Goal: Information Seeking & Learning: Learn about a topic

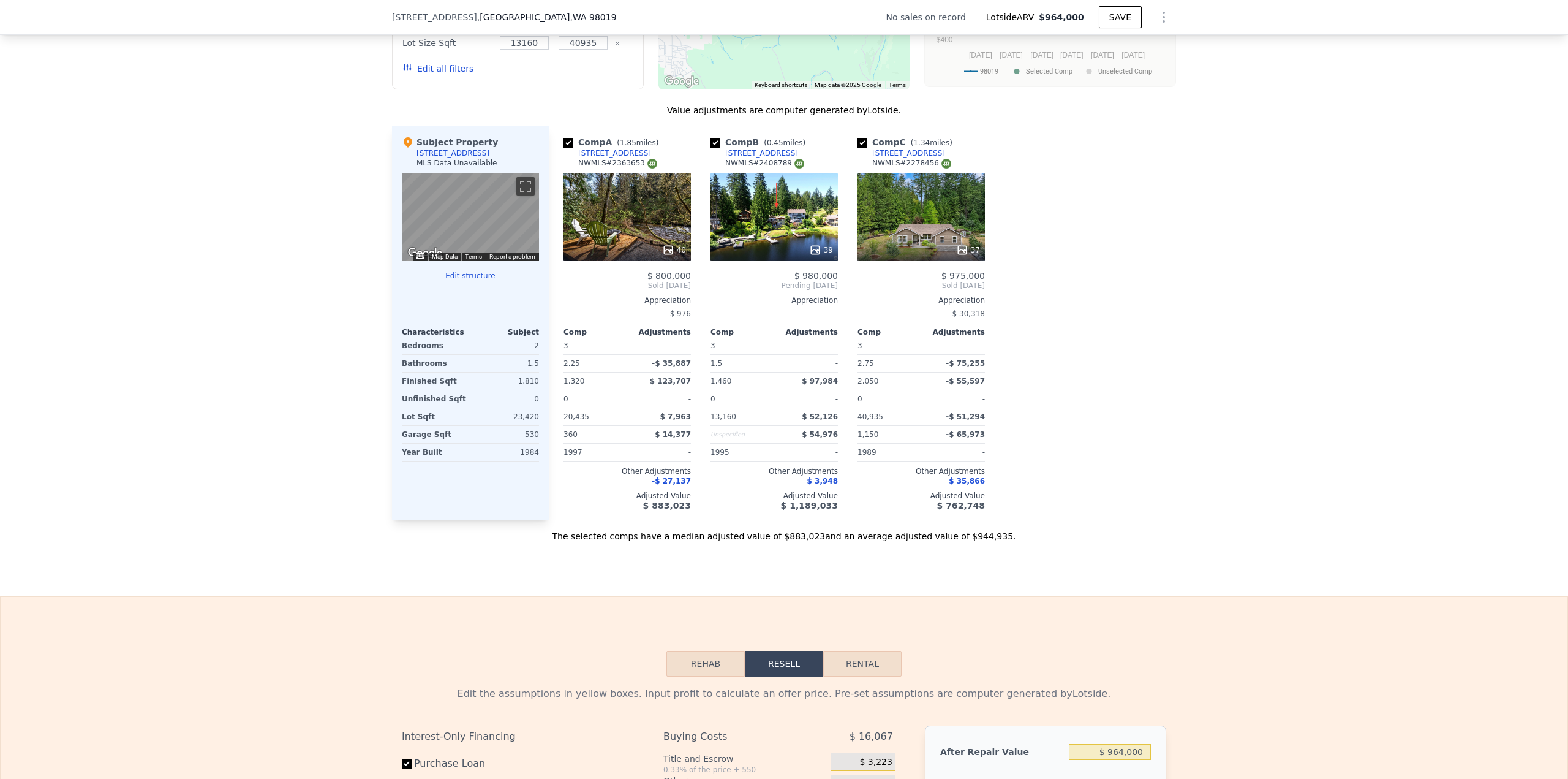
scroll to position [1099, 0]
click at [446, 157] on div "[STREET_ADDRESS]" at bounding box center [452, 152] width 73 height 9
copy div "[STREET_ADDRESS]"
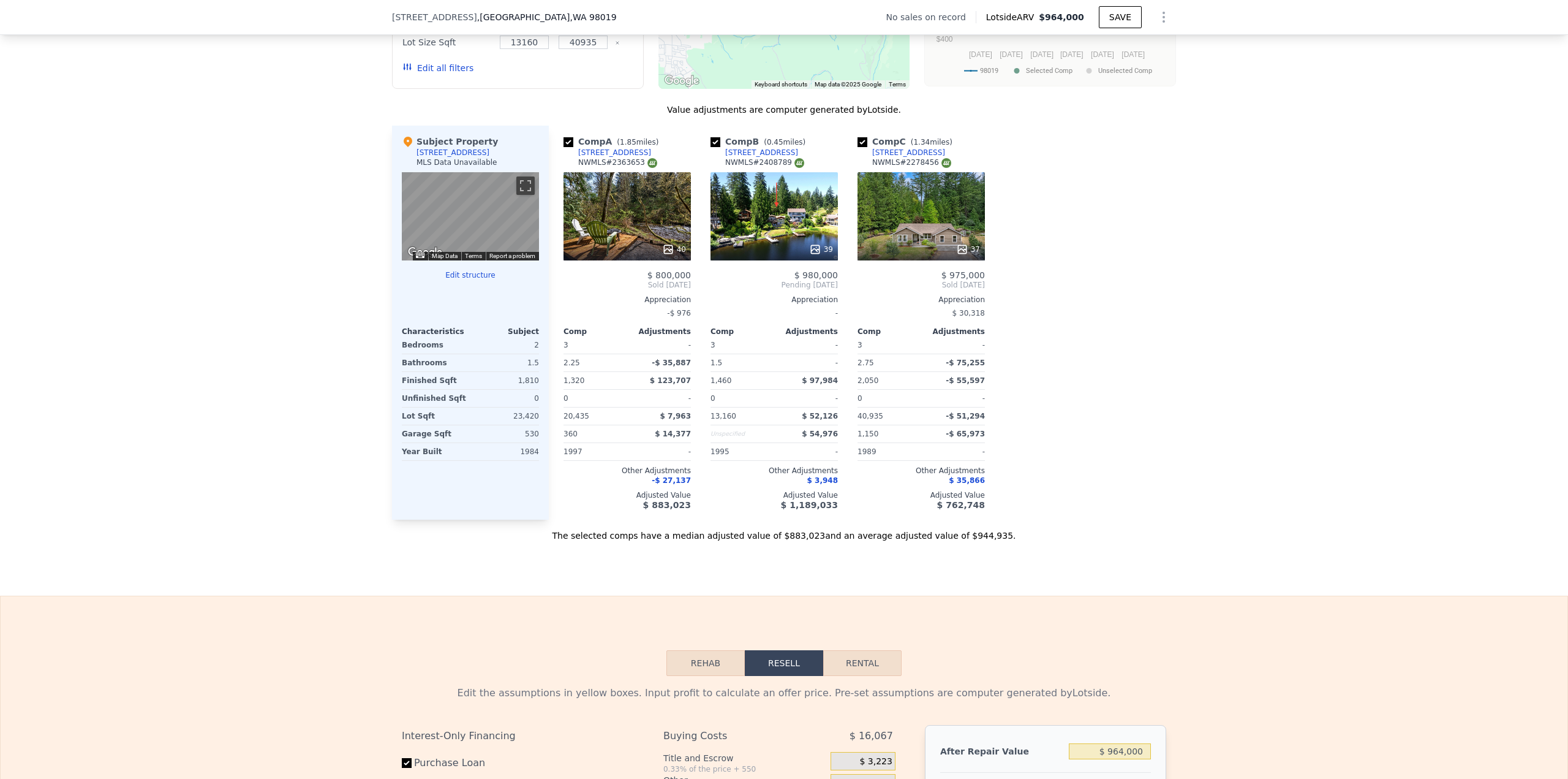
click at [1196, 222] on div "We found 3 sales that match your search Filters Map Prices Modify Comp Filters …" at bounding box center [784, 197] width 1568 height 691
click at [770, 222] on div "39" at bounding box center [774, 216] width 127 height 88
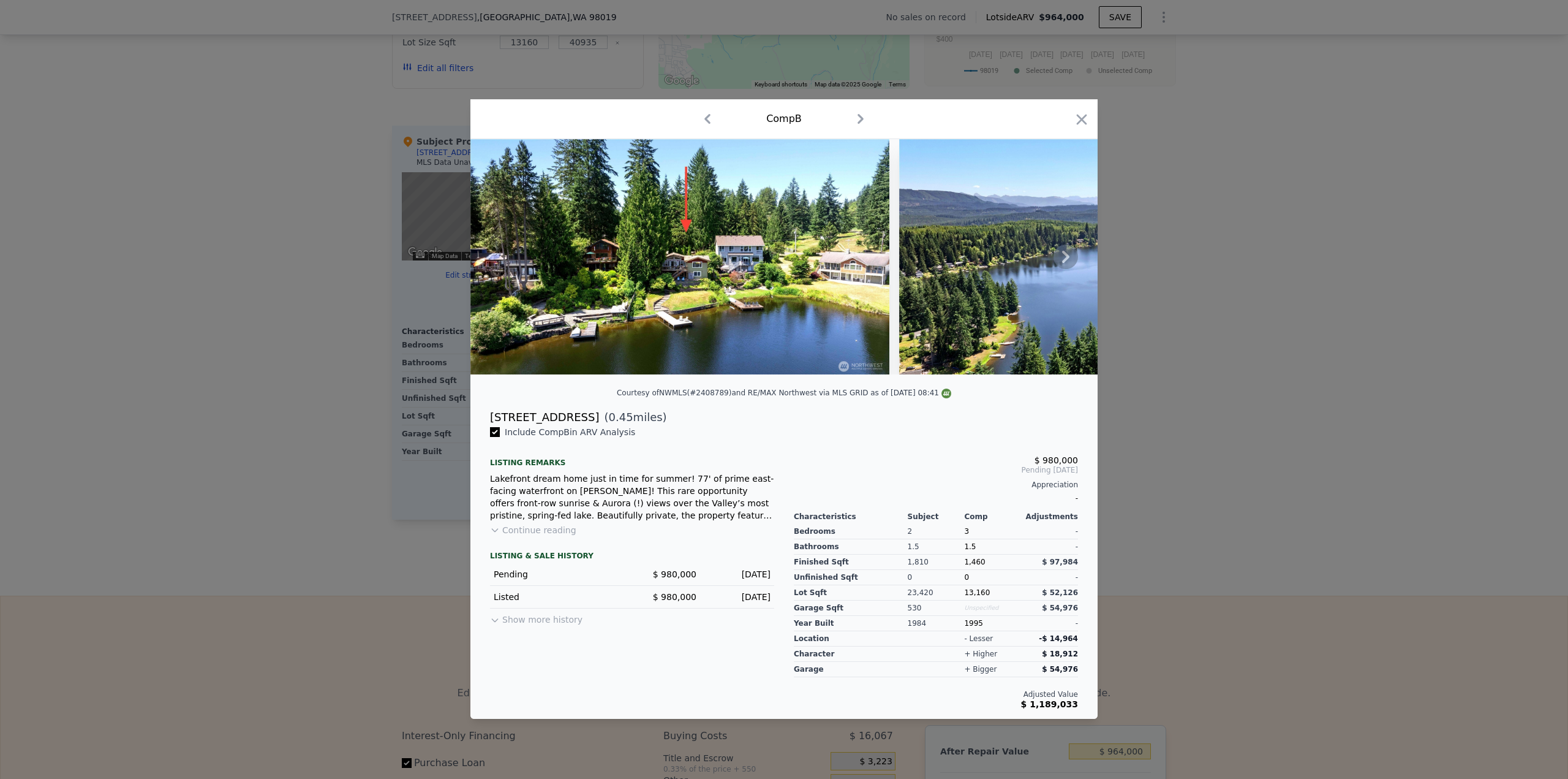
click at [1063, 255] on icon at bounding box center [1065, 256] width 24 height 24
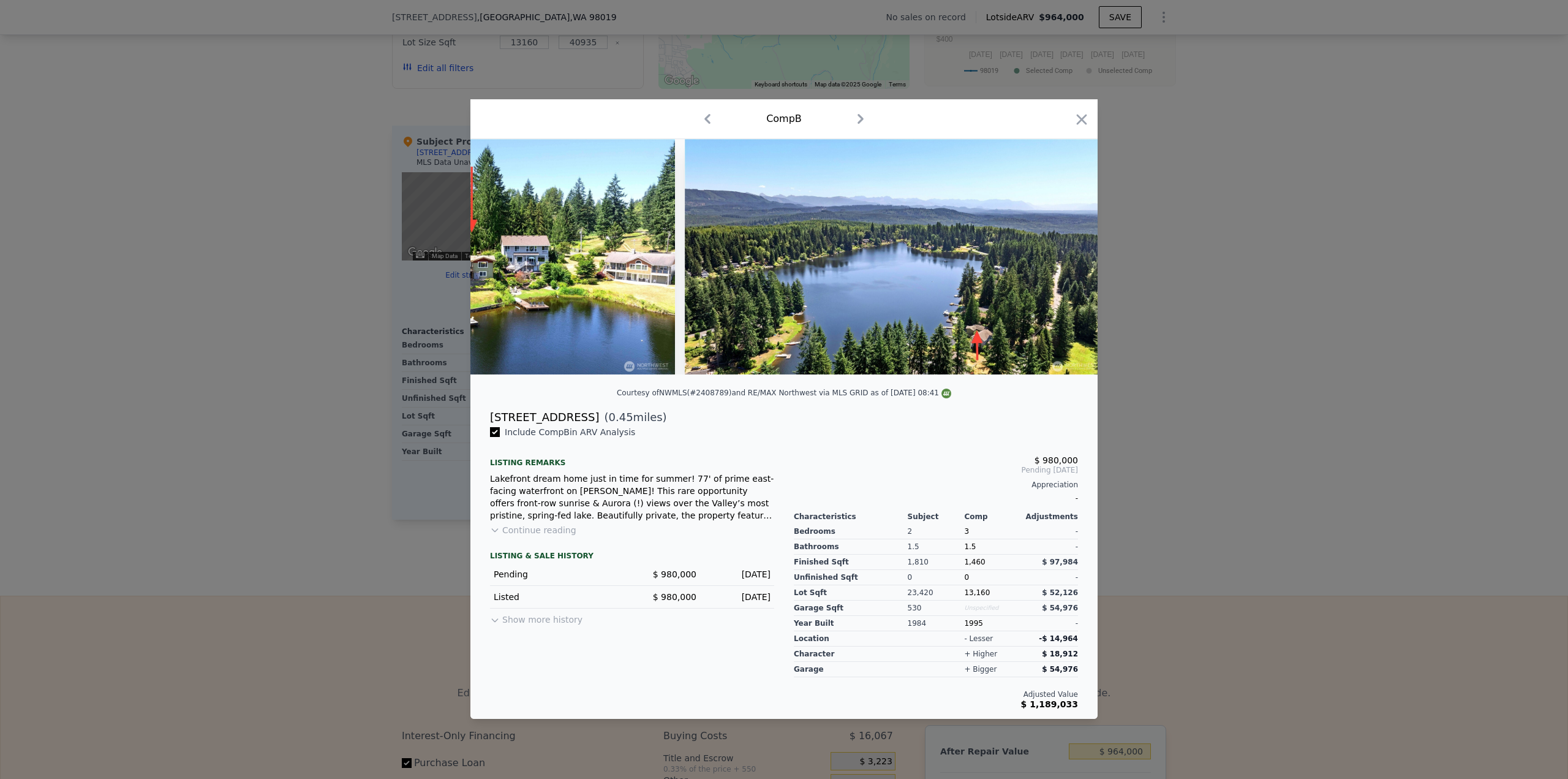
scroll to position [0, 294]
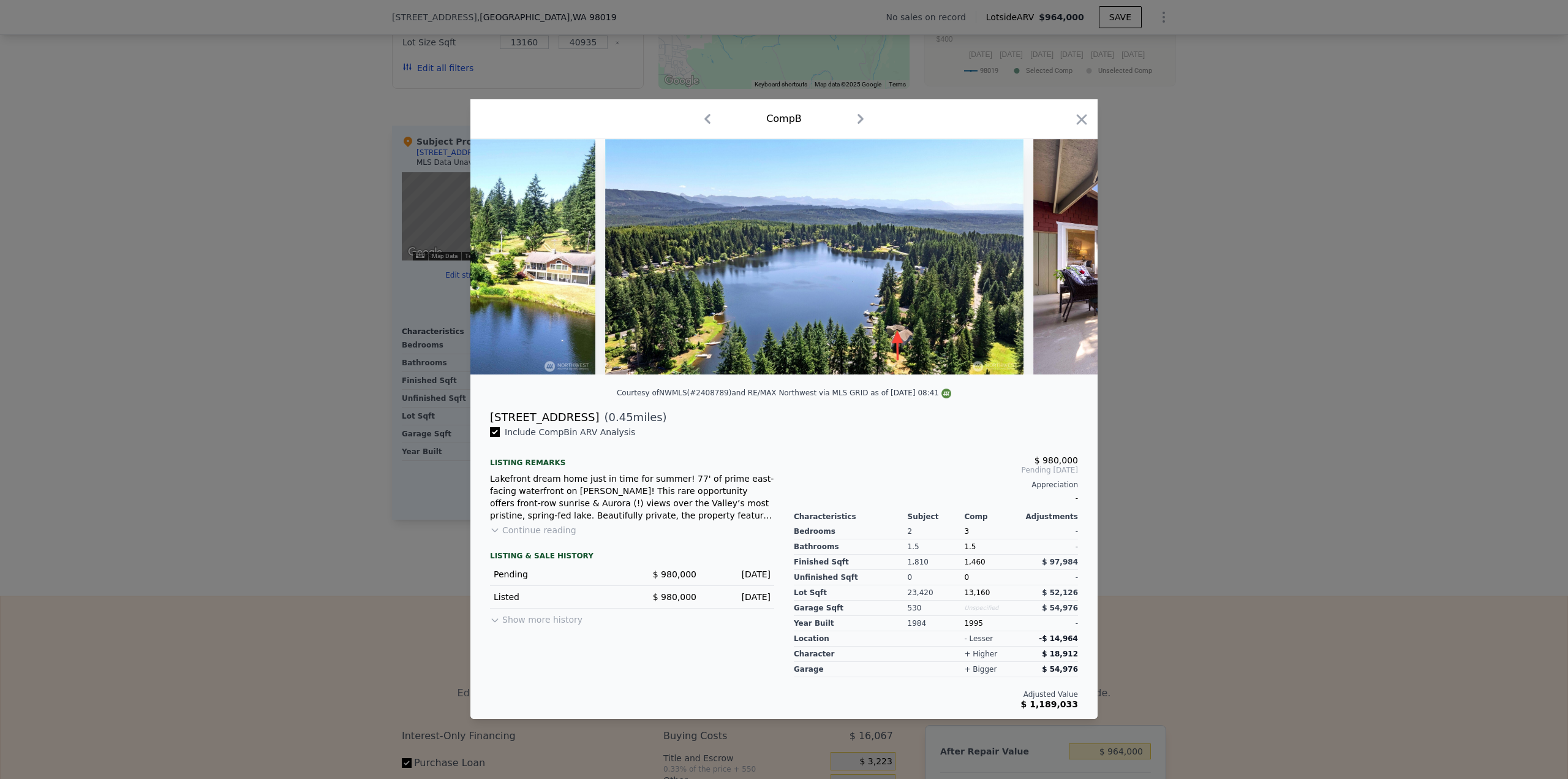
click at [1063, 255] on img at bounding box center [1209, 256] width 353 height 235
click at [1066, 260] on icon at bounding box center [1065, 257] width 7 height 13
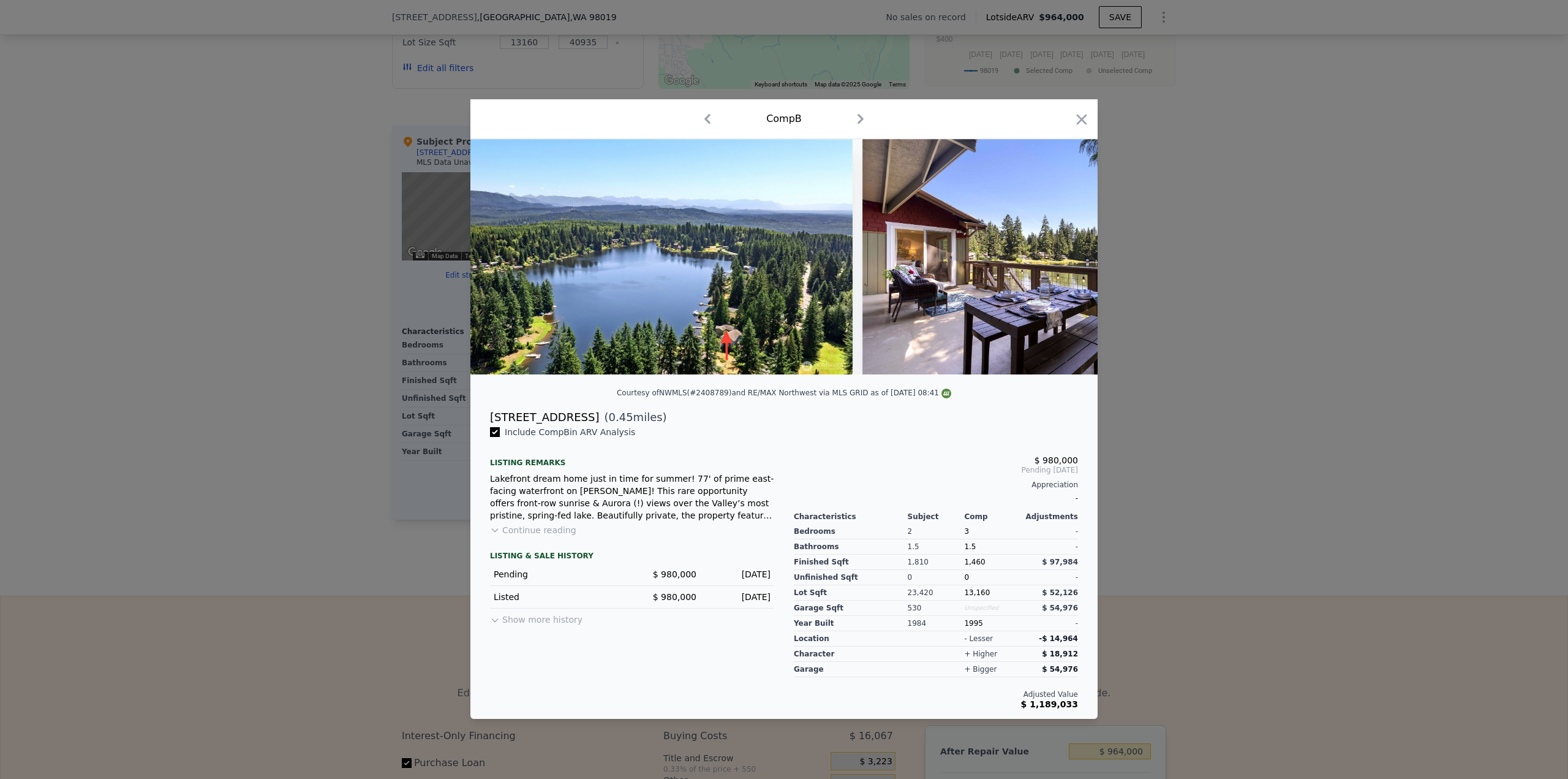
scroll to position [0, 588]
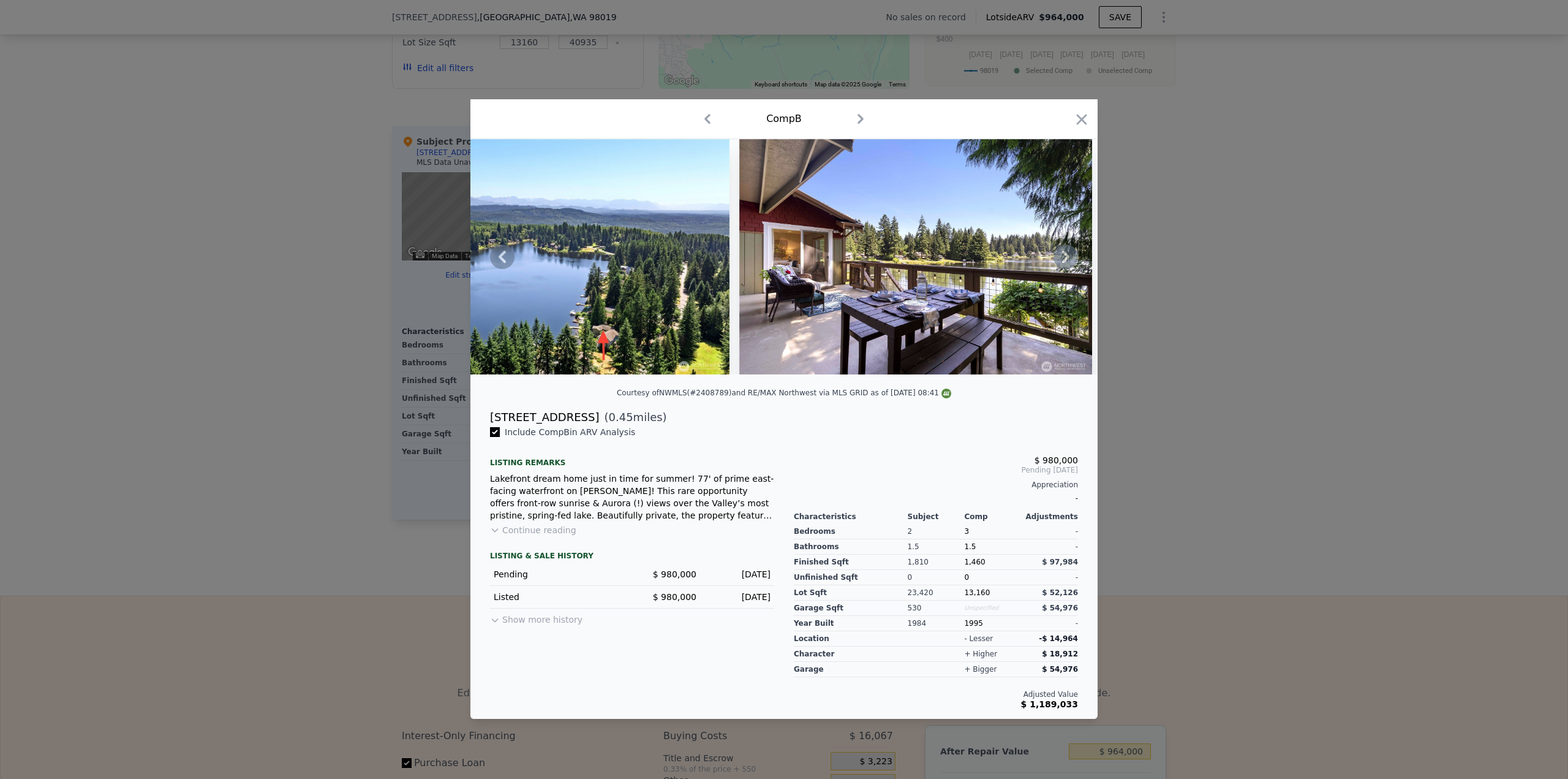
click at [1066, 260] on icon at bounding box center [1065, 257] width 7 height 13
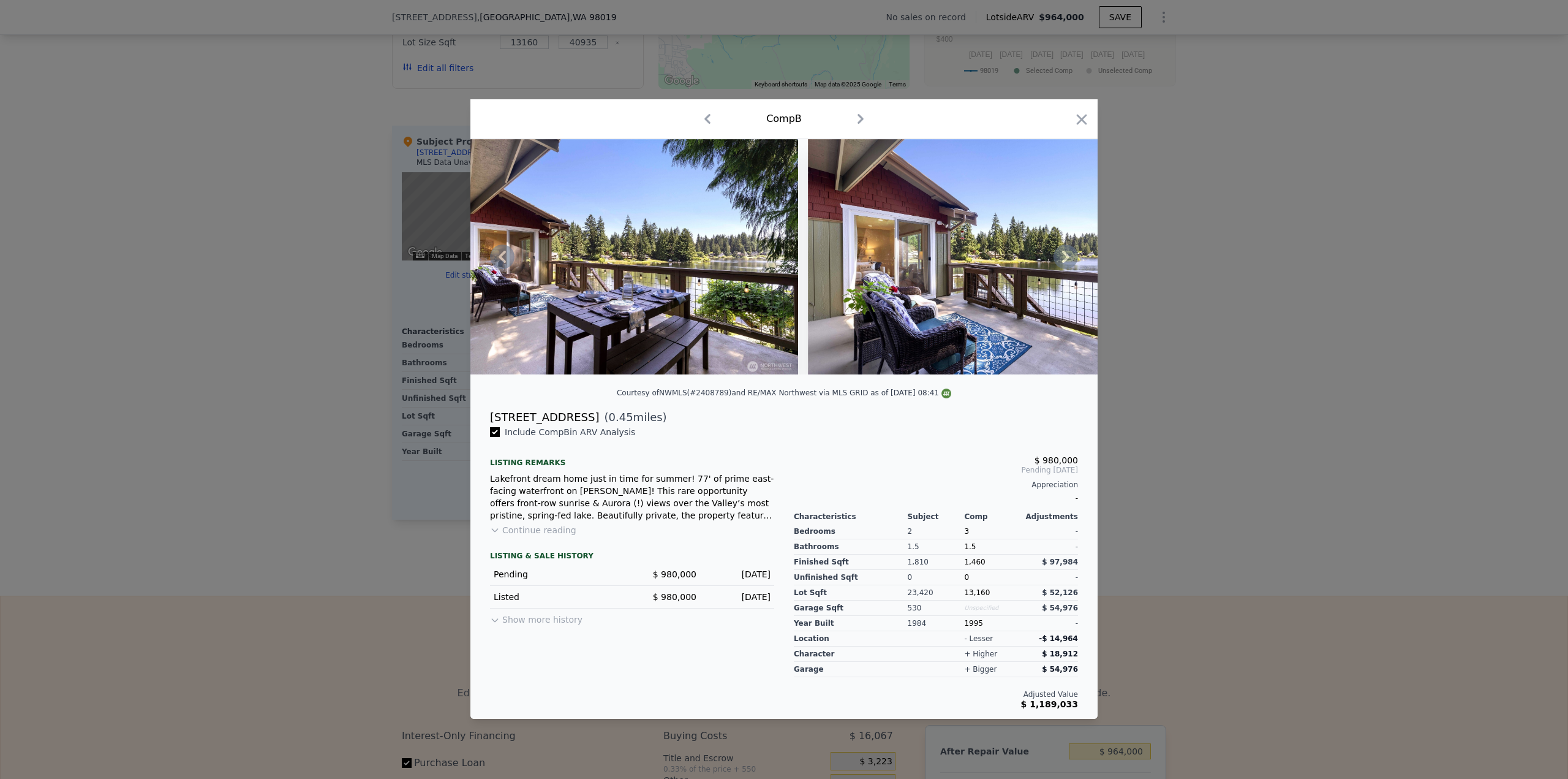
click at [1066, 260] on icon at bounding box center [1065, 257] width 7 height 13
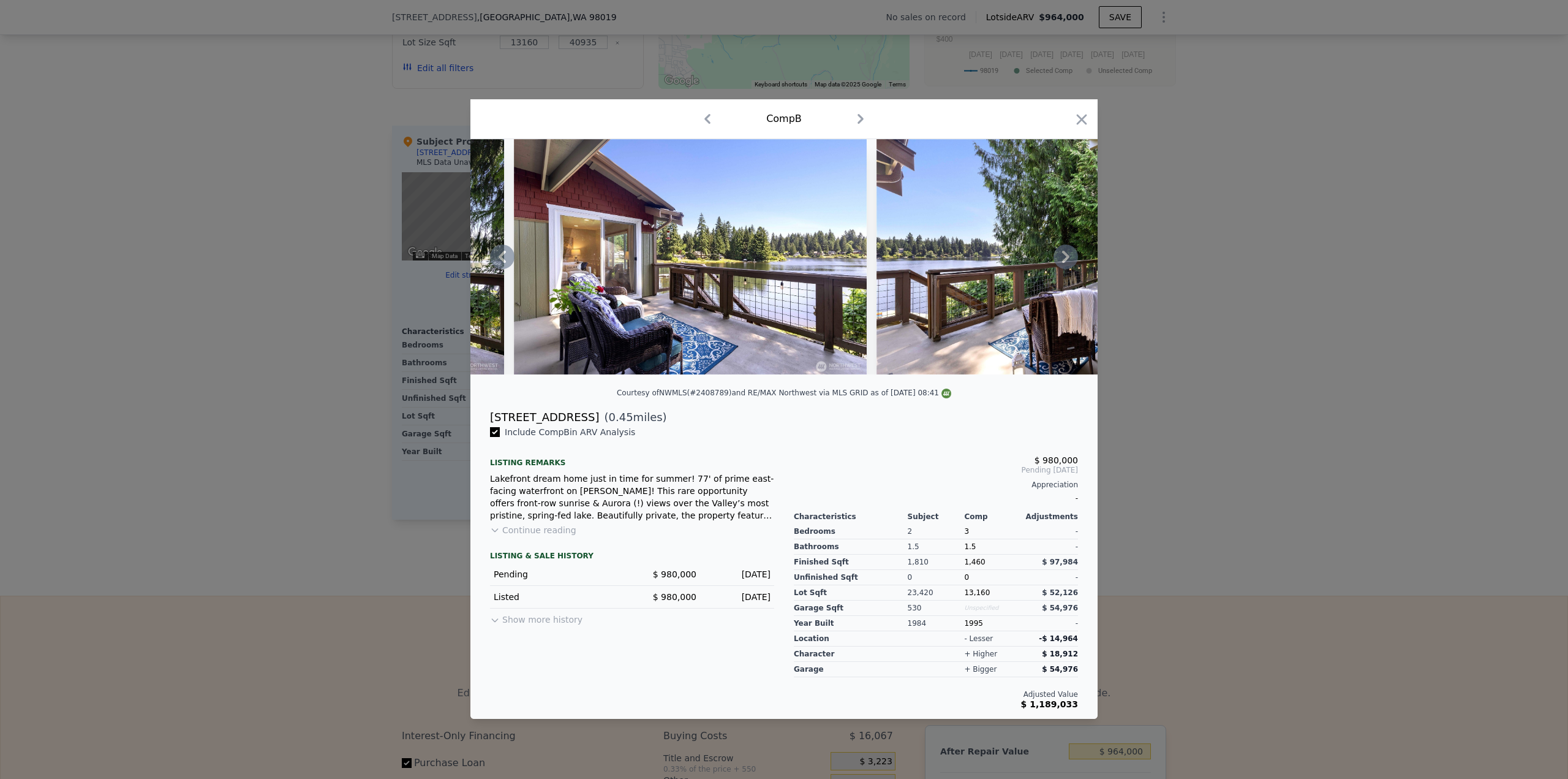
click at [1066, 260] on icon at bounding box center [1065, 257] width 7 height 13
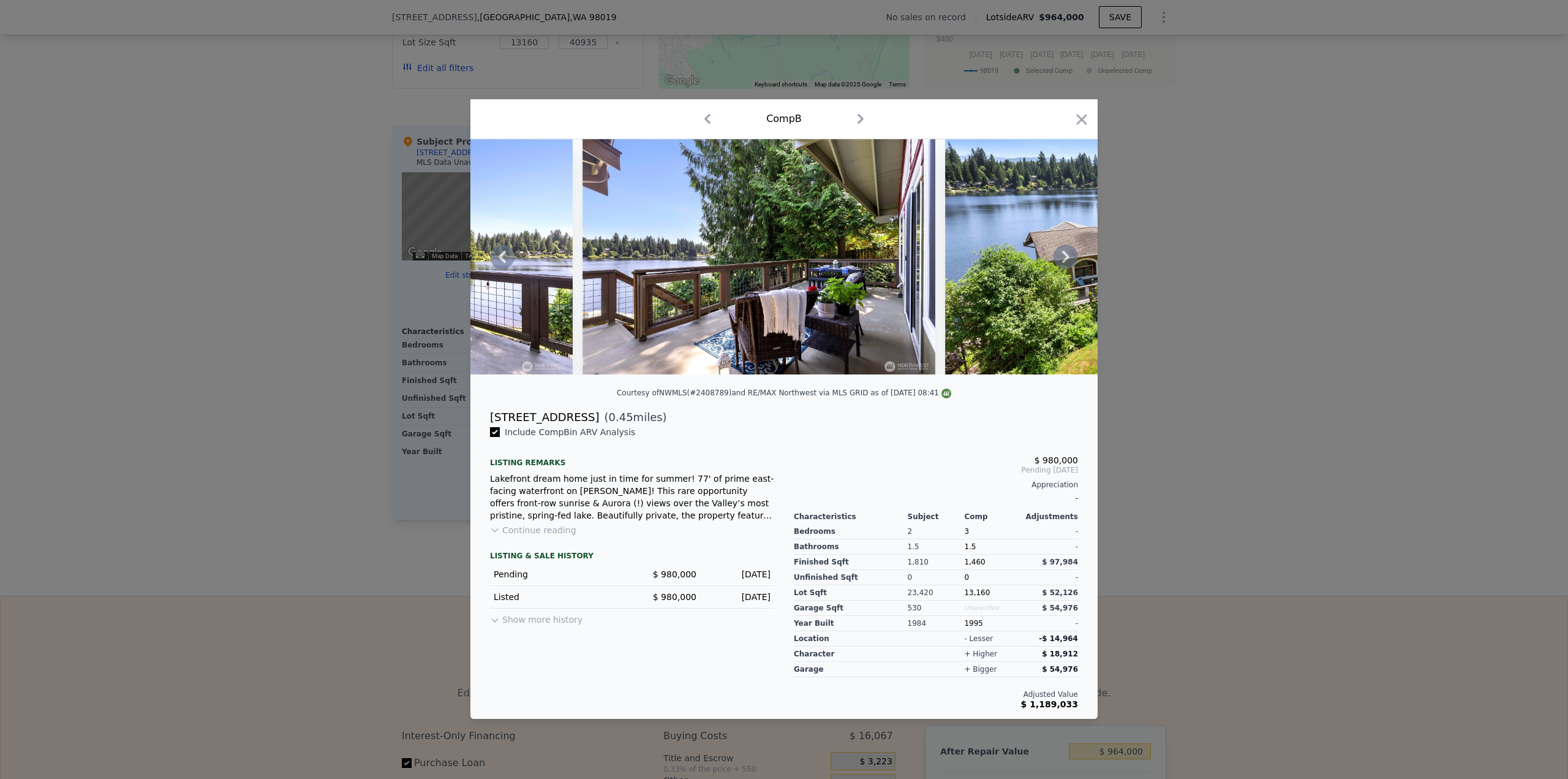
click at [1066, 260] on icon at bounding box center [1065, 257] width 7 height 13
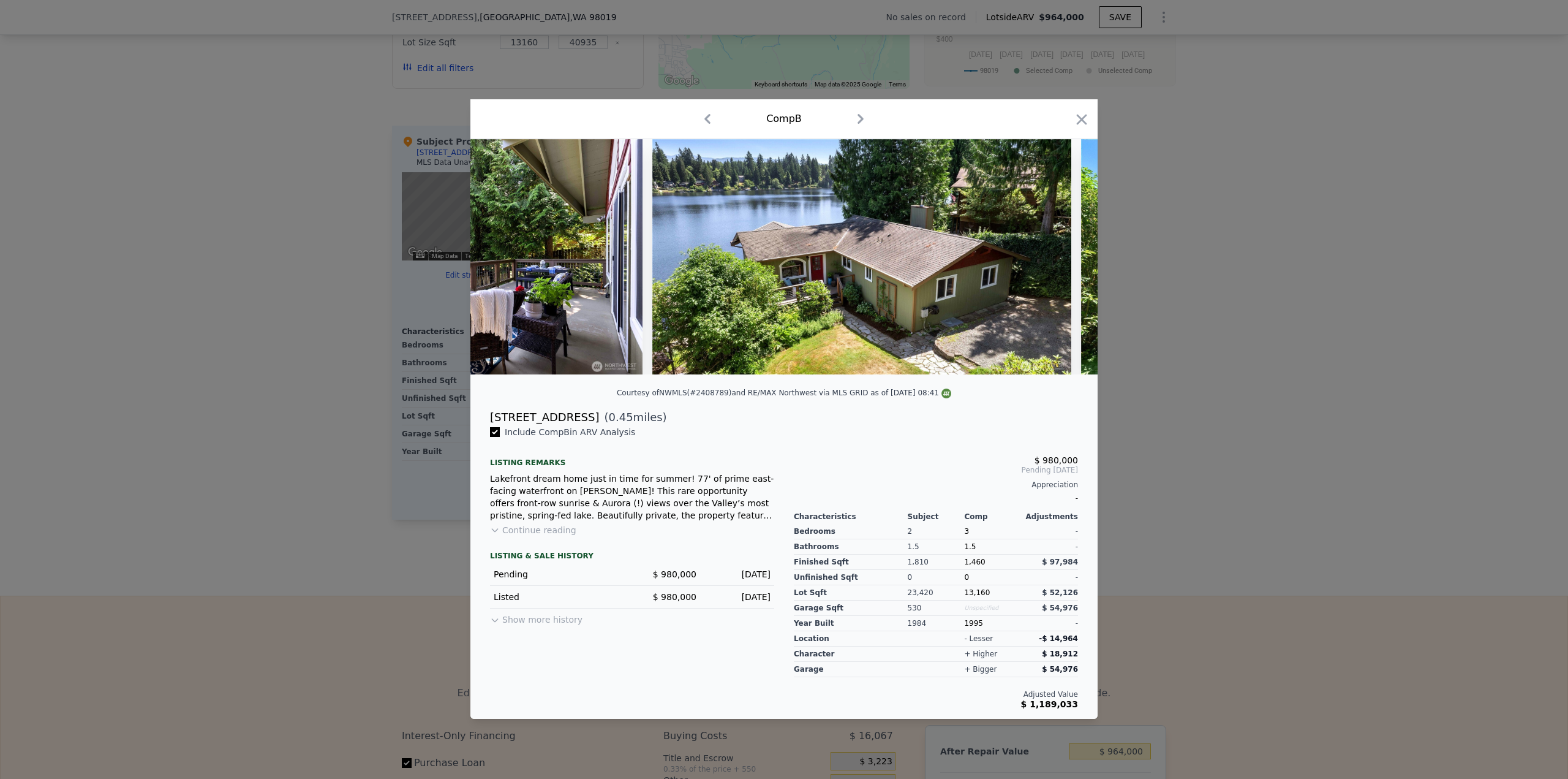
scroll to position [0, 1764]
click at [1066, 260] on icon at bounding box center [1065, 257] width 7 height 13
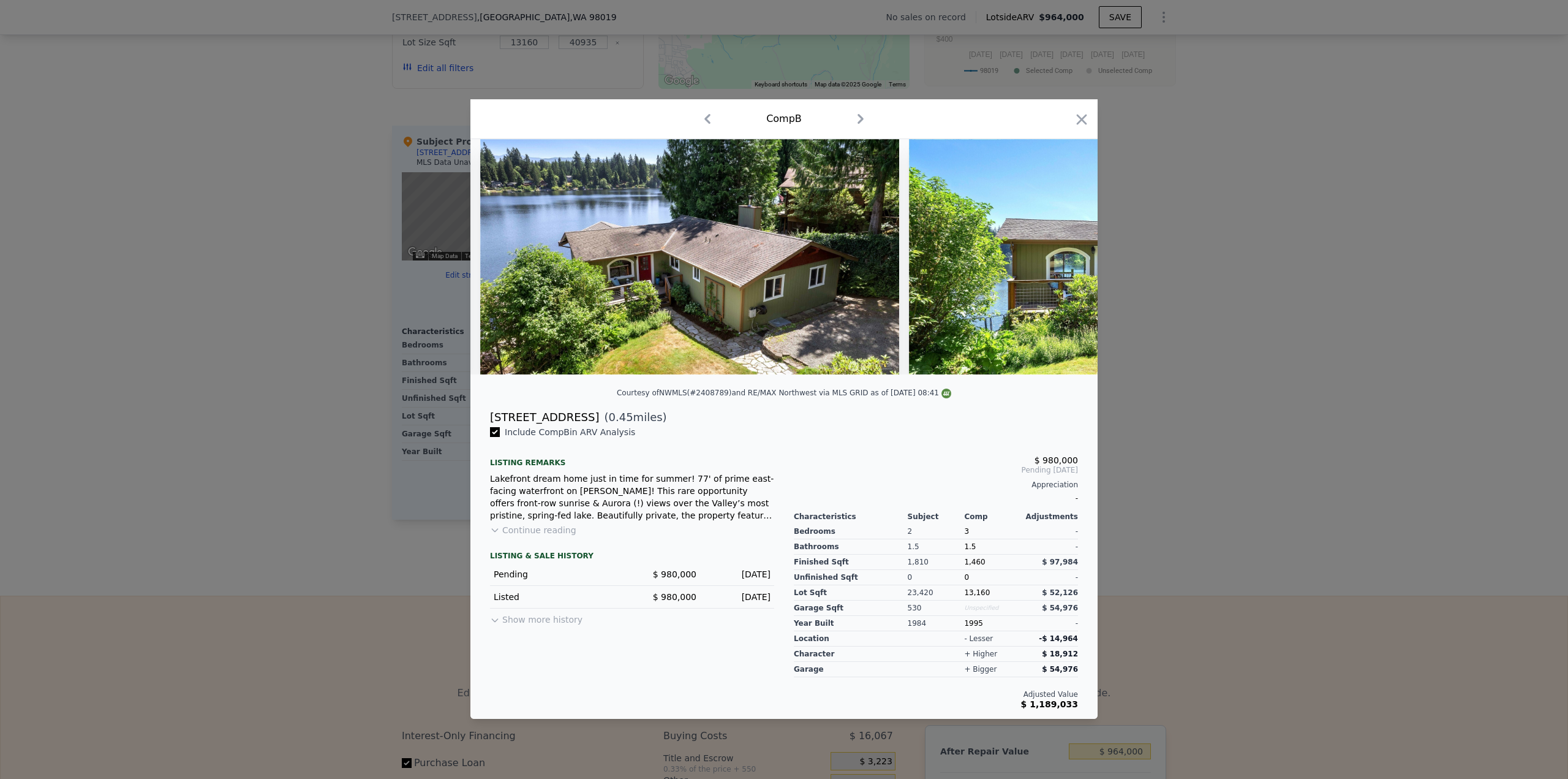
scroll to position [0, 2058]
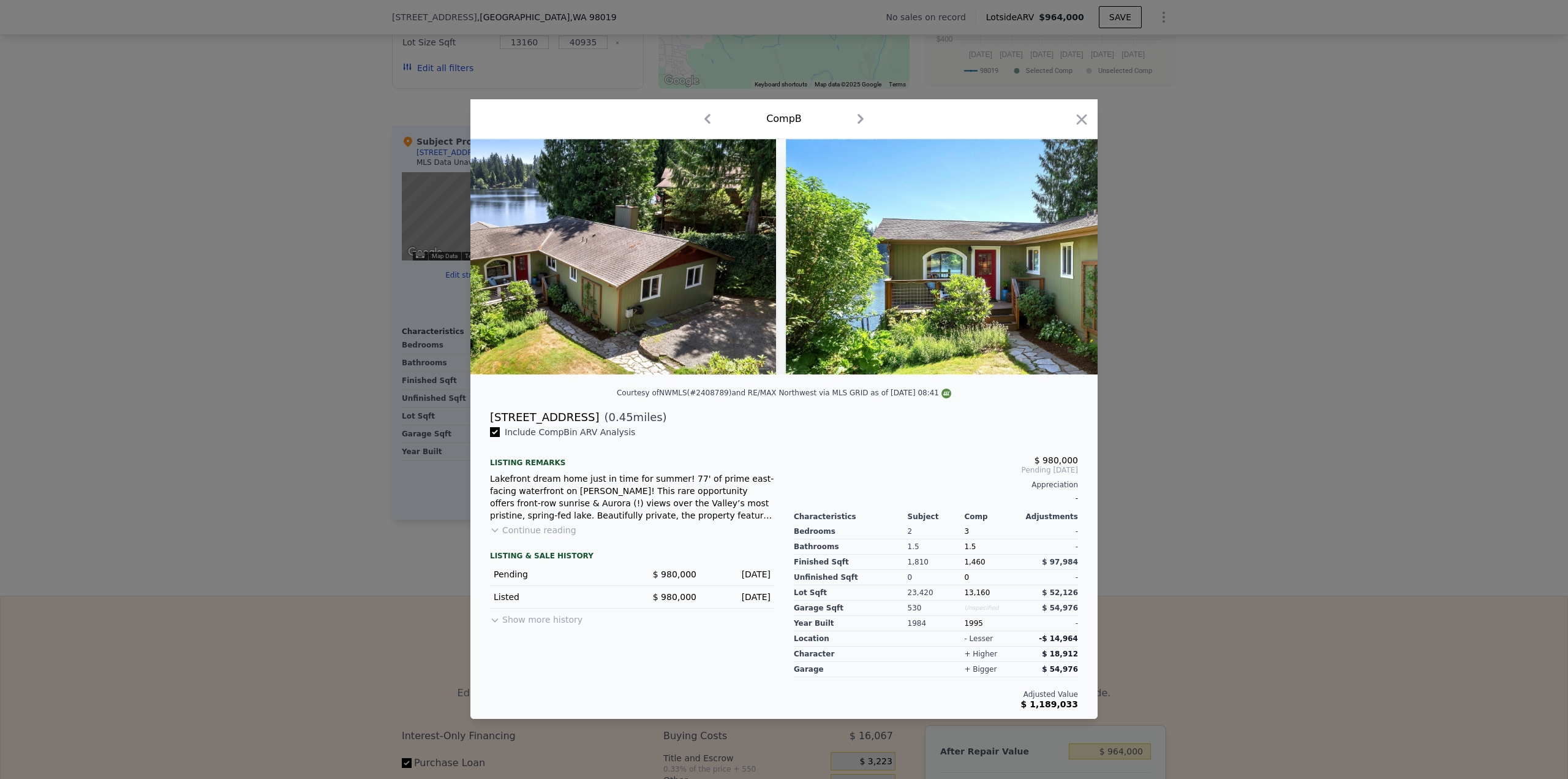
click at [1066, 260] on img at bounding box center [995, 256] width 419 height 235
click at [1077, 117] on icon "button" at bounding box center [1082, 119] width 17 height 17
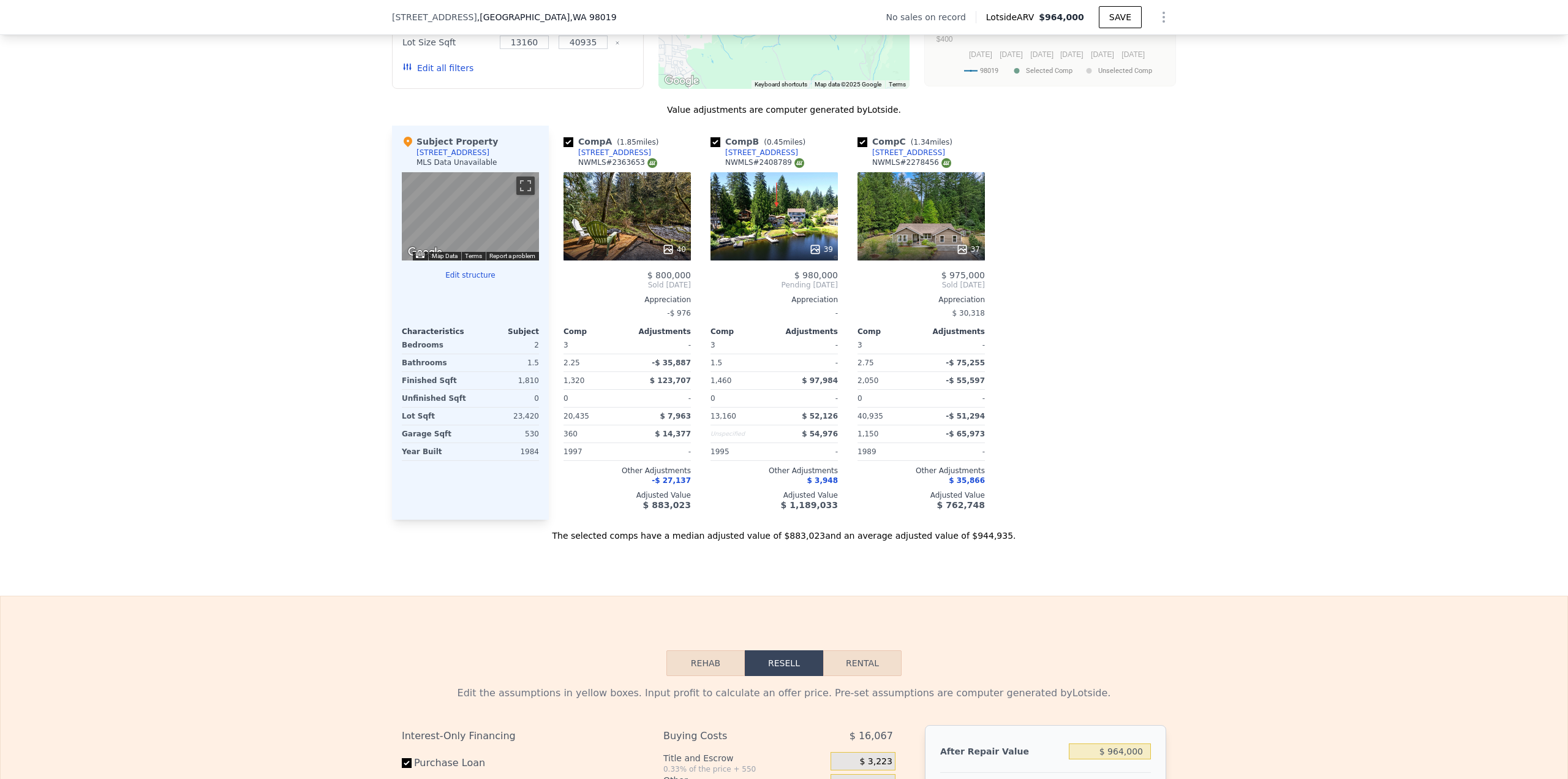
click at [621, 209] on div "40" at bounding box center [627, 216] width 127 height 88
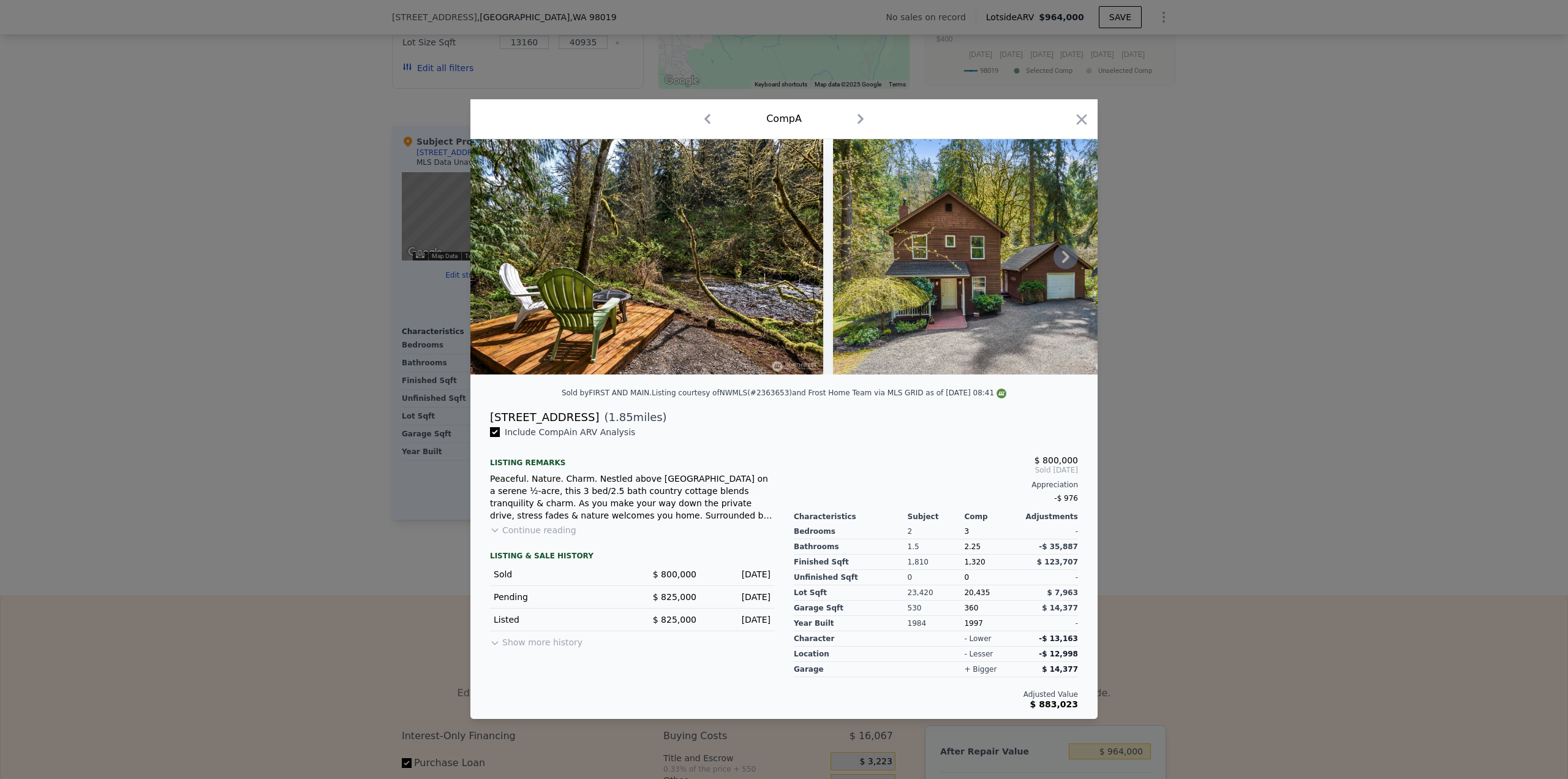
click at [1058, 262] on icon at bounding box center [1065, 256] width 24 height 24
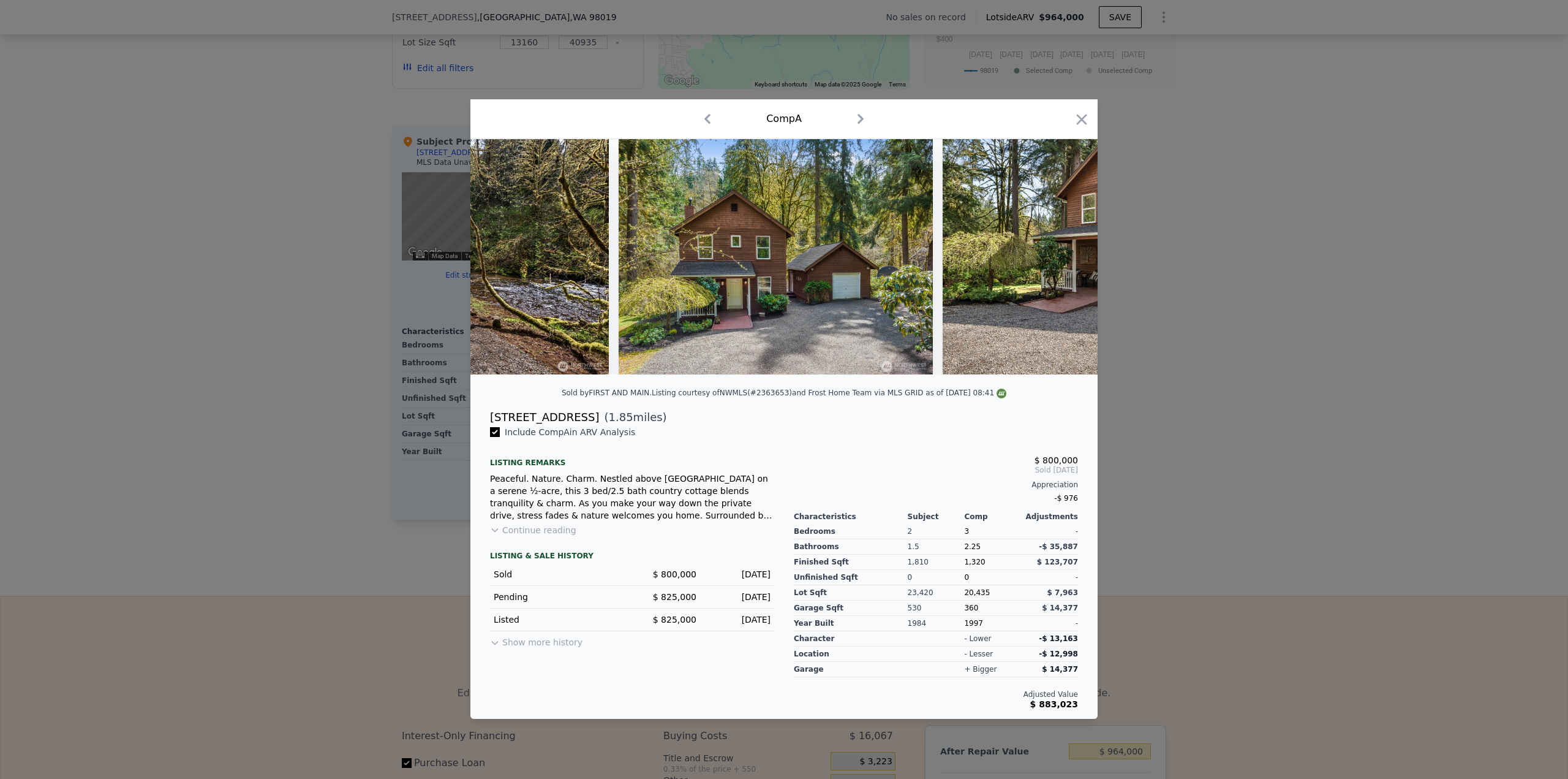
scroll to position [0, 294]
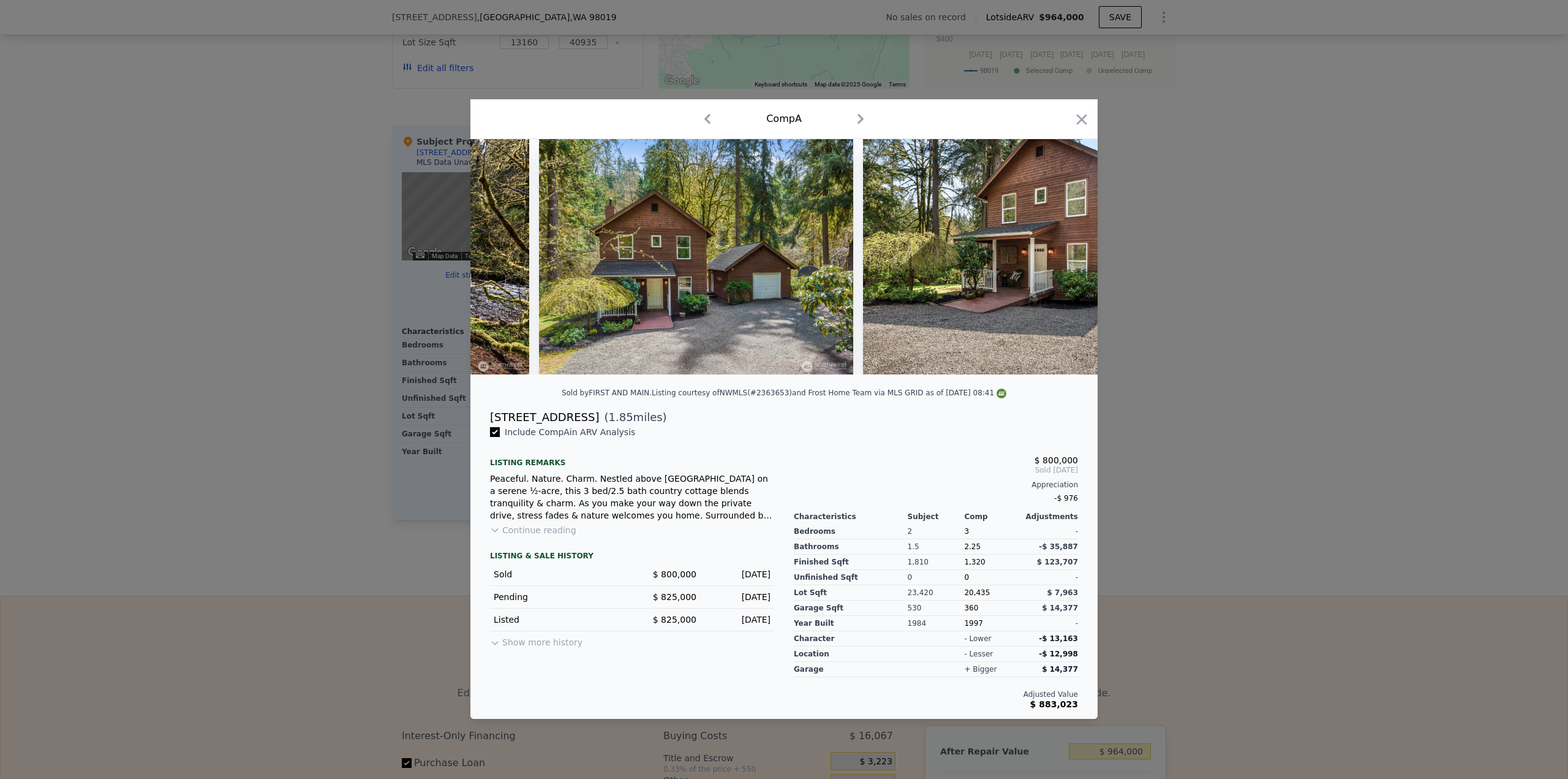
click at [1058, 262] on div at bounding box center [784, 256] width 627 height 235
click at [1058, 262] on icon at bounding box center [1065, 256] width 24 height 24
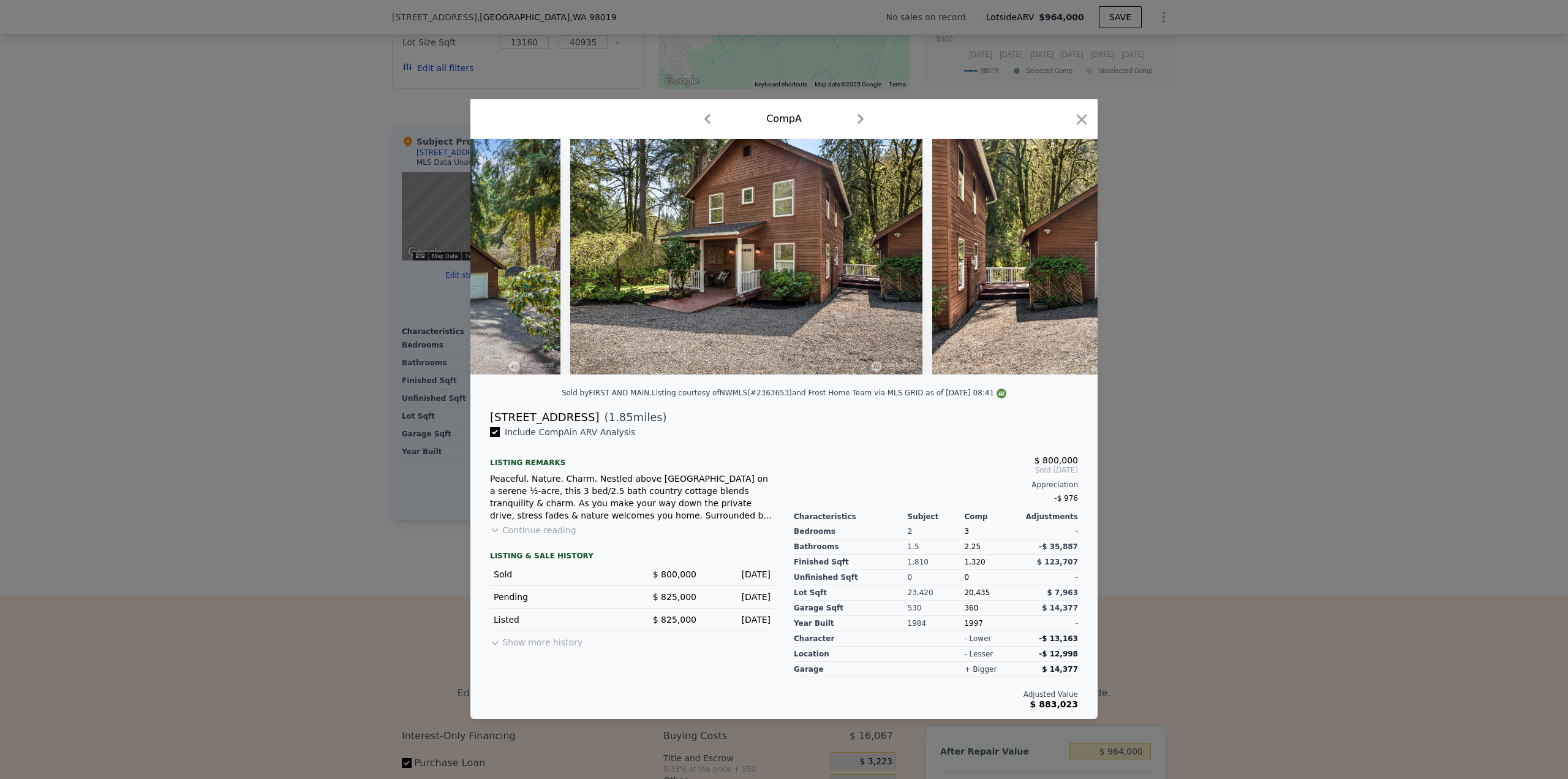
scroll to position [0, 588]
click at [1077, 118] on icon "button" at bounding box center [1082, 119] width 17 height 17
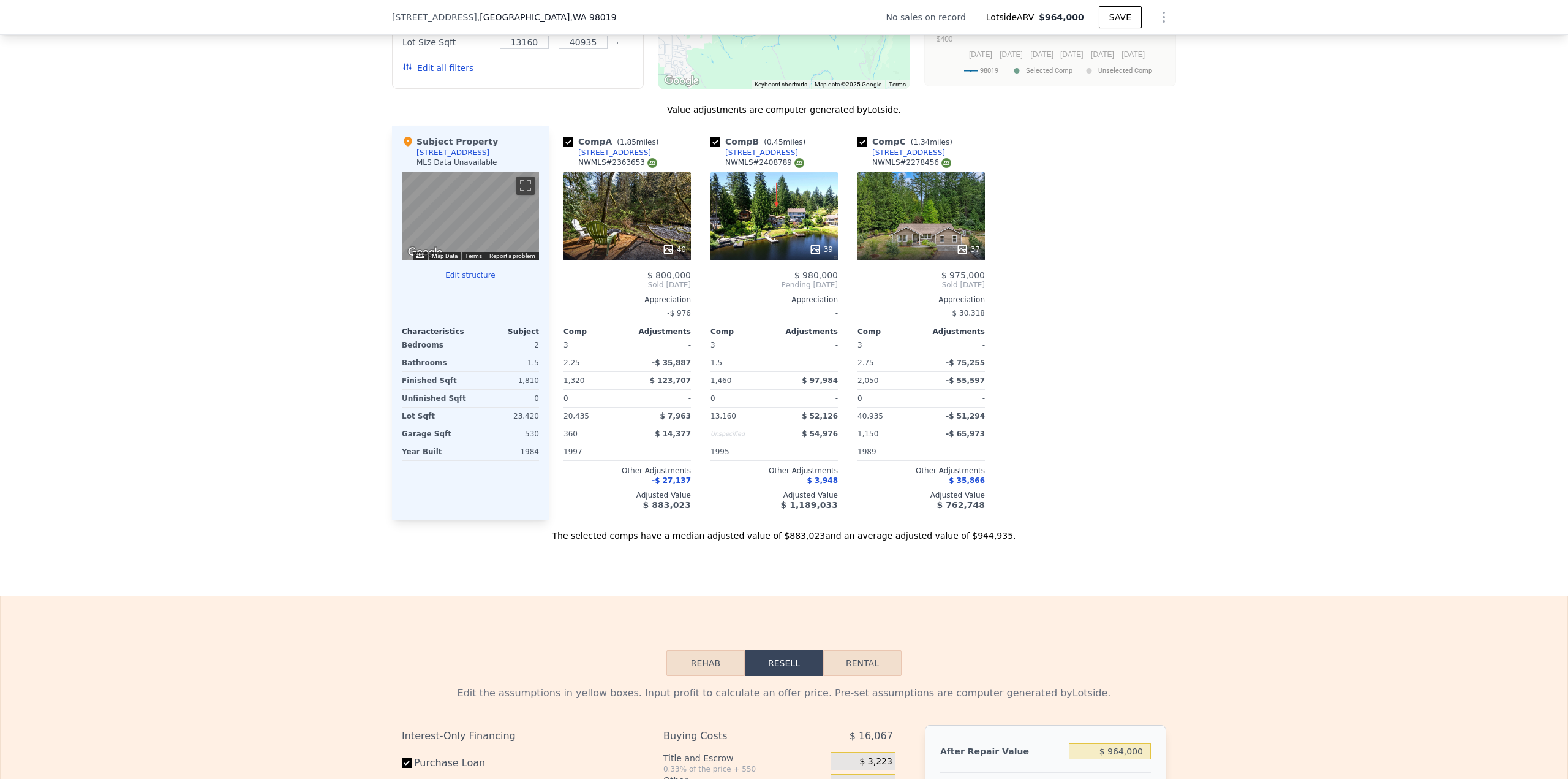
click at [771, 215] on div "39" at bounding box center [774, 216] width 127 height 88
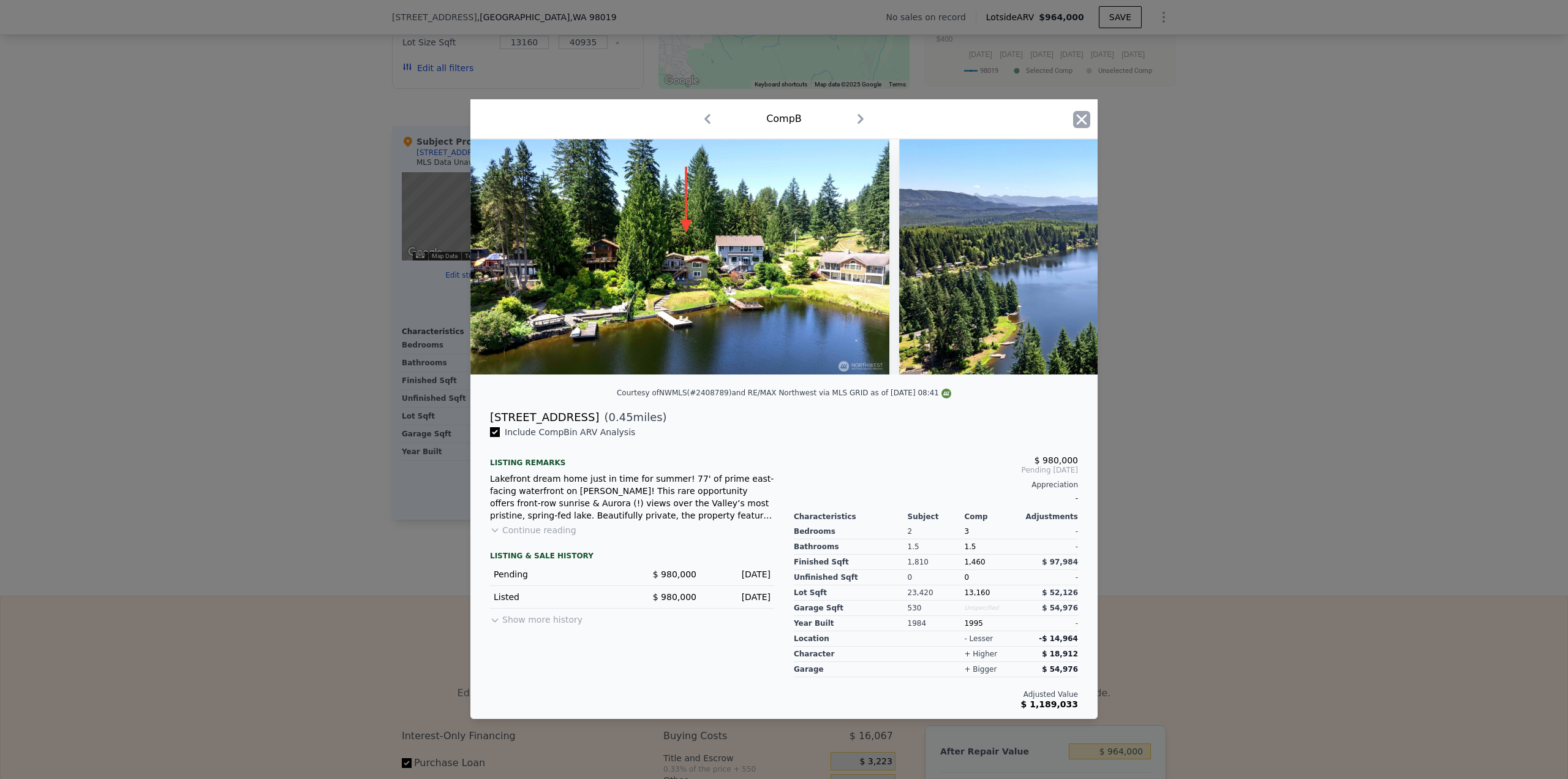
click at [1079, 114] on icon "button" at bounding box center [1082, 119] width 10 height 10
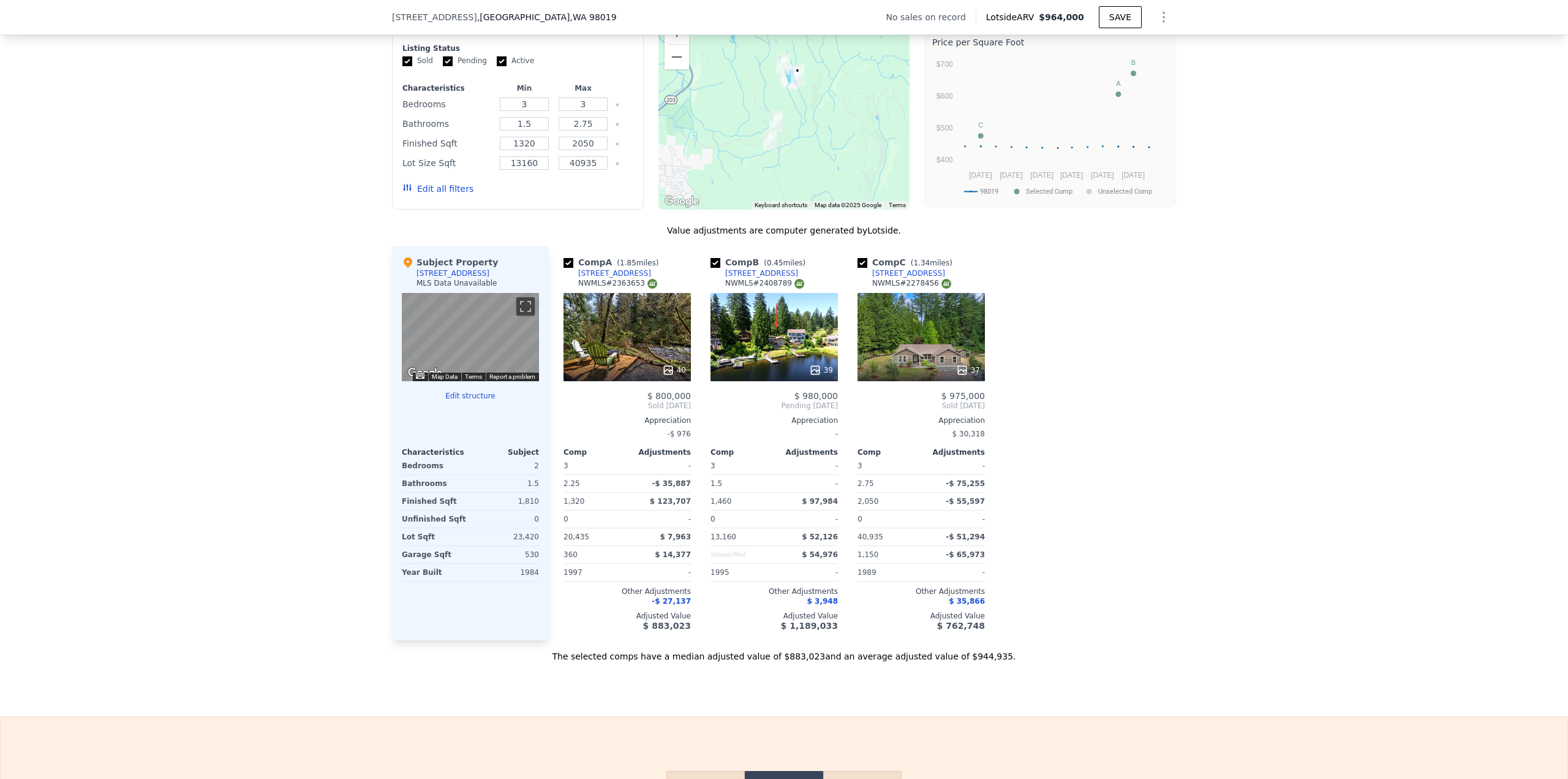
scroll to position [1099, 0]
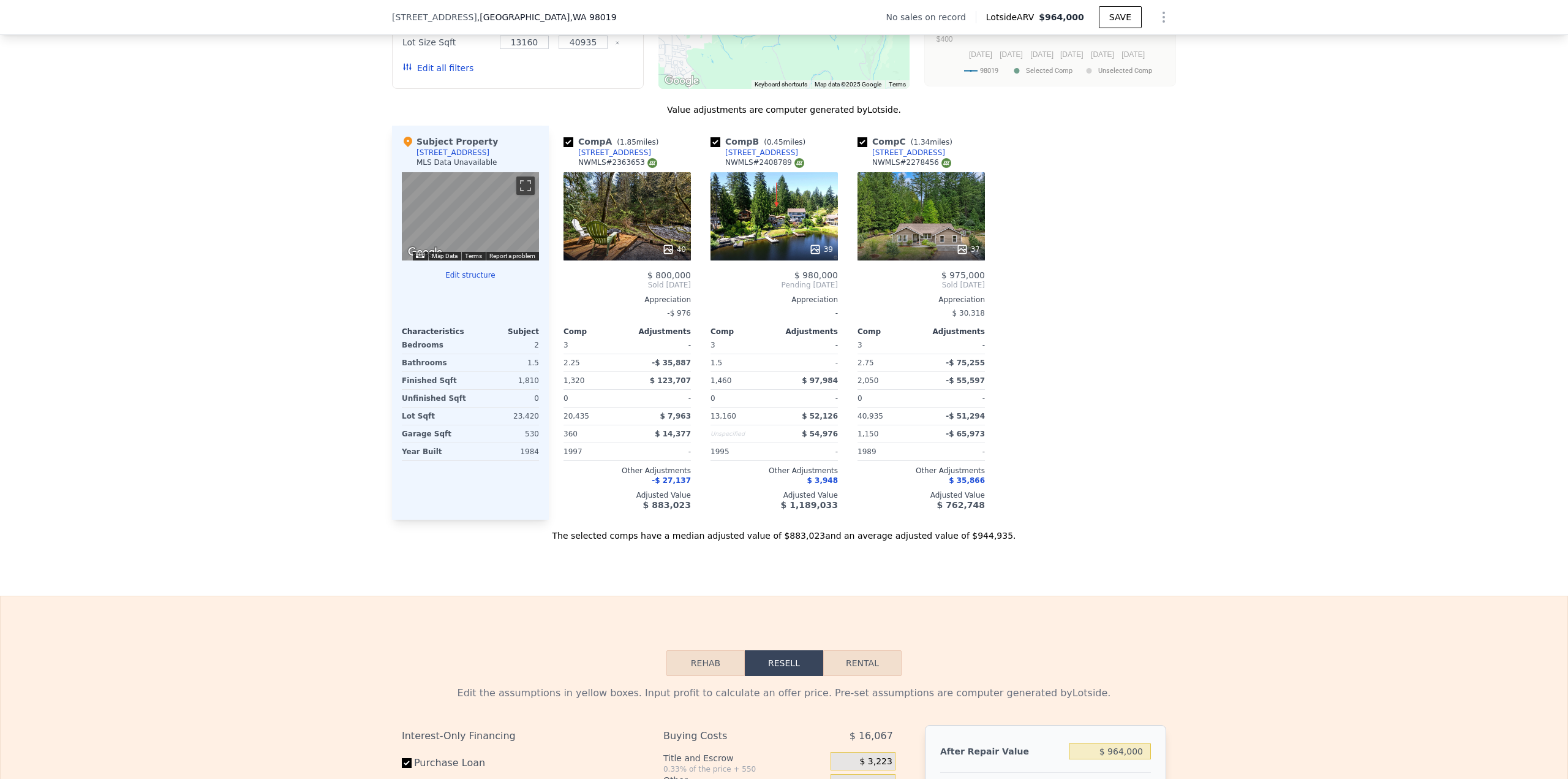
click at [786, 231] on div "39" at bounding box center [774, 216] width 127 height 88
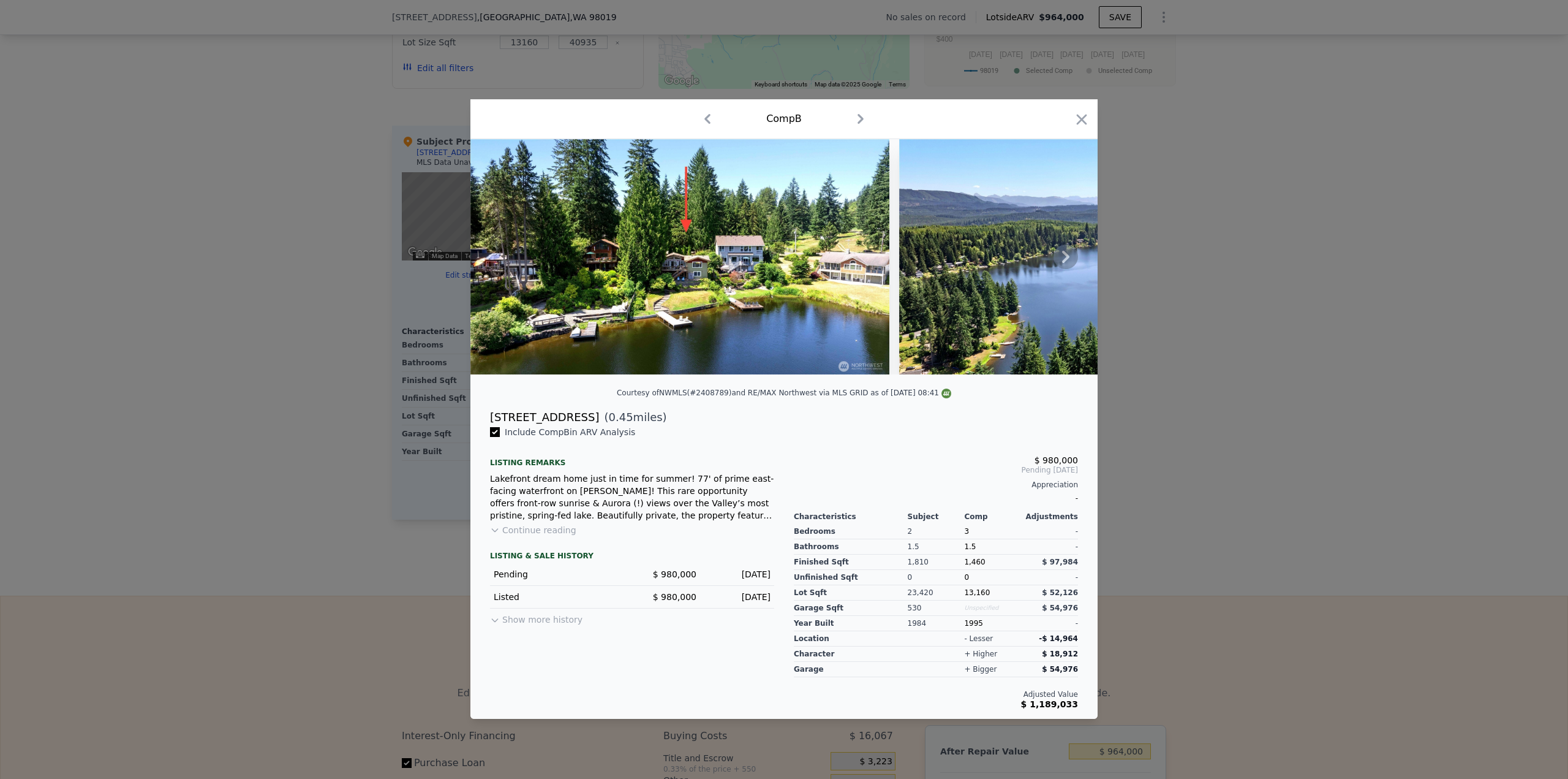
click at [1067, 252] on icon at bounding box center [1065, 256] width 24 height 24
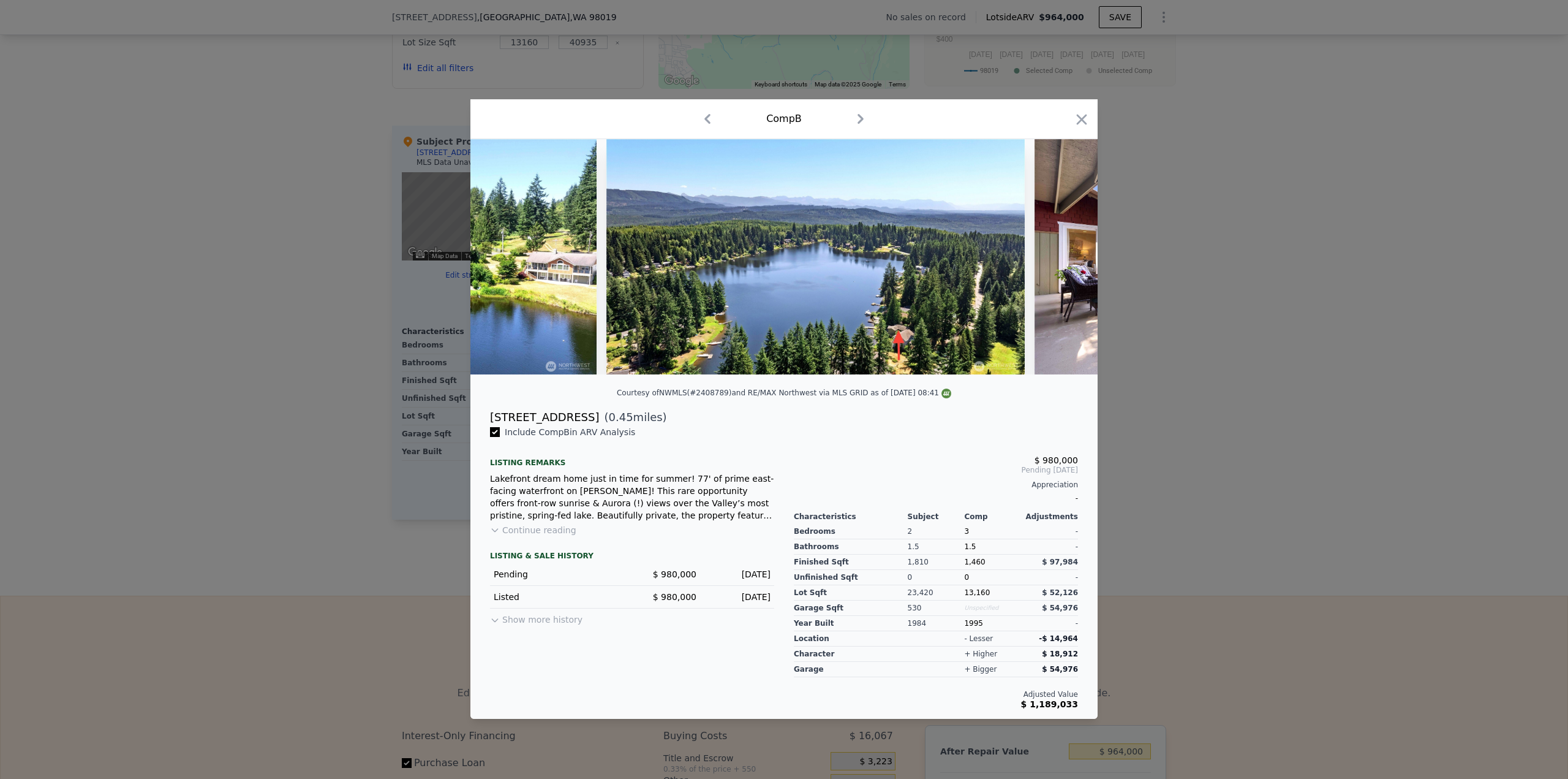
scroll to position [0, 294]
click at [1065, 255] on icon at bounding box center [1065, 257] width 7 height 13
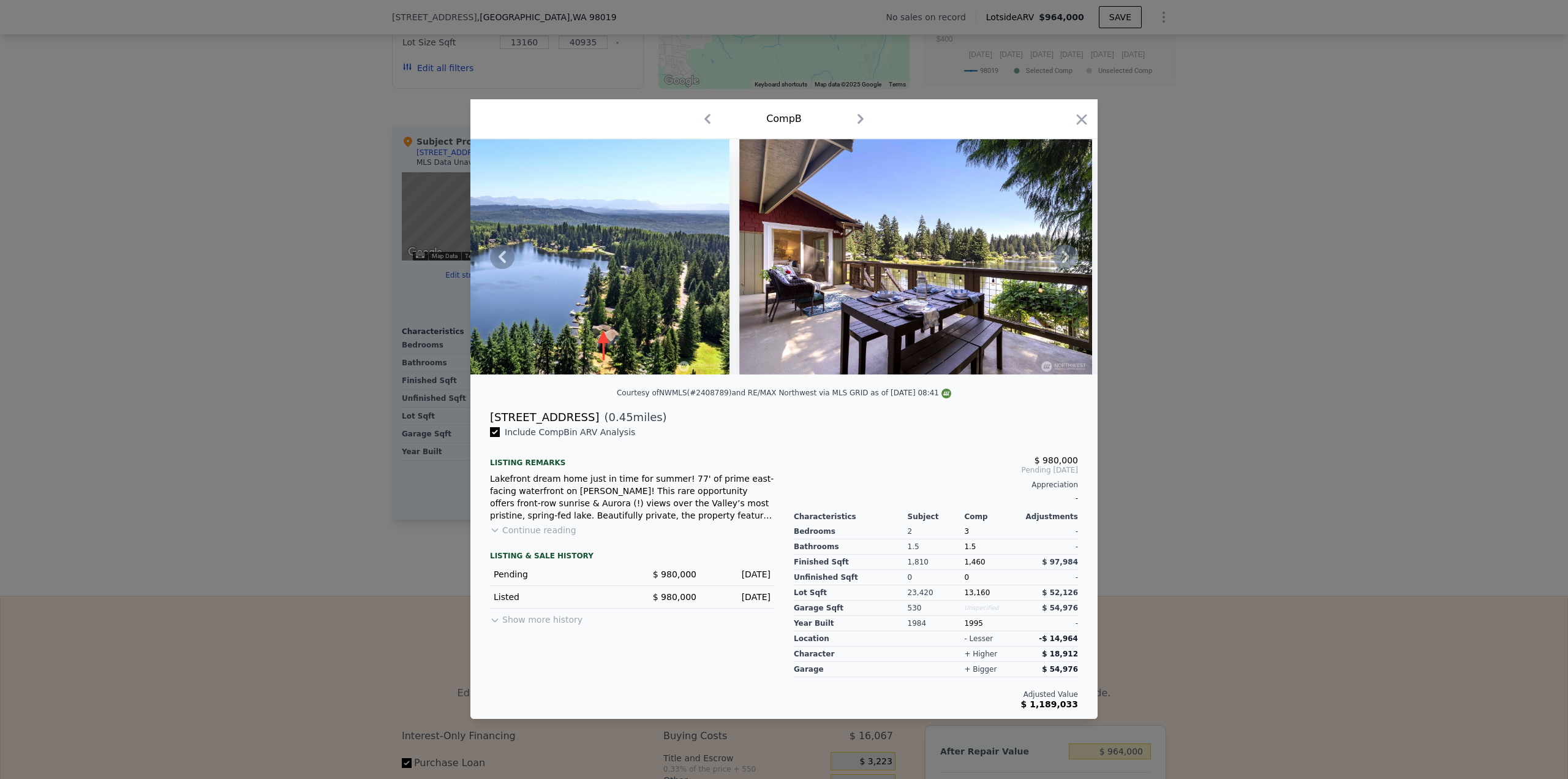
click at [1065, 259] on icon at bounding box center [1065, 257] width 7 height 13
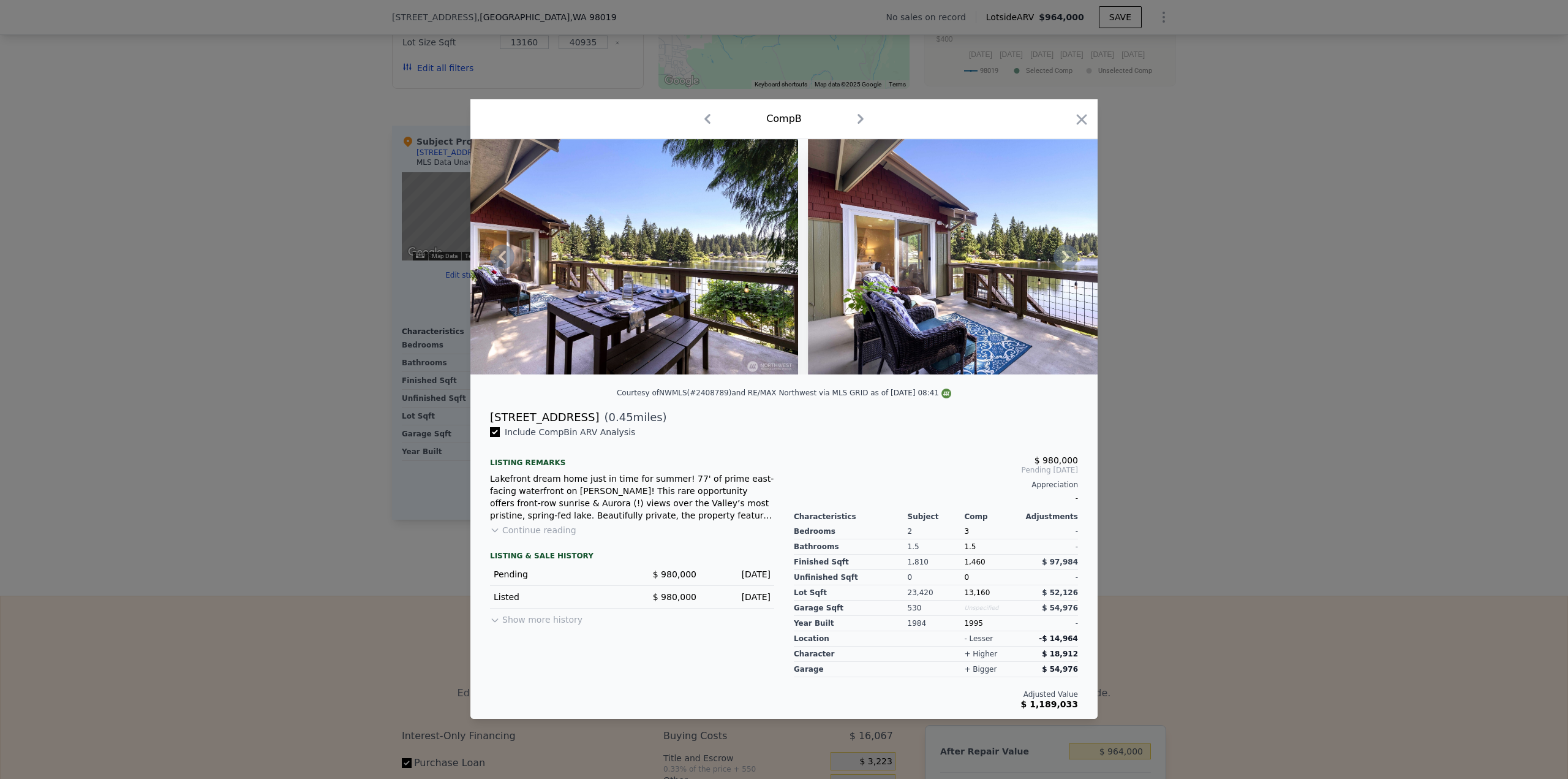
click at [1065, 259] on icon at bounding box center [1065, 257] width 7 height 13
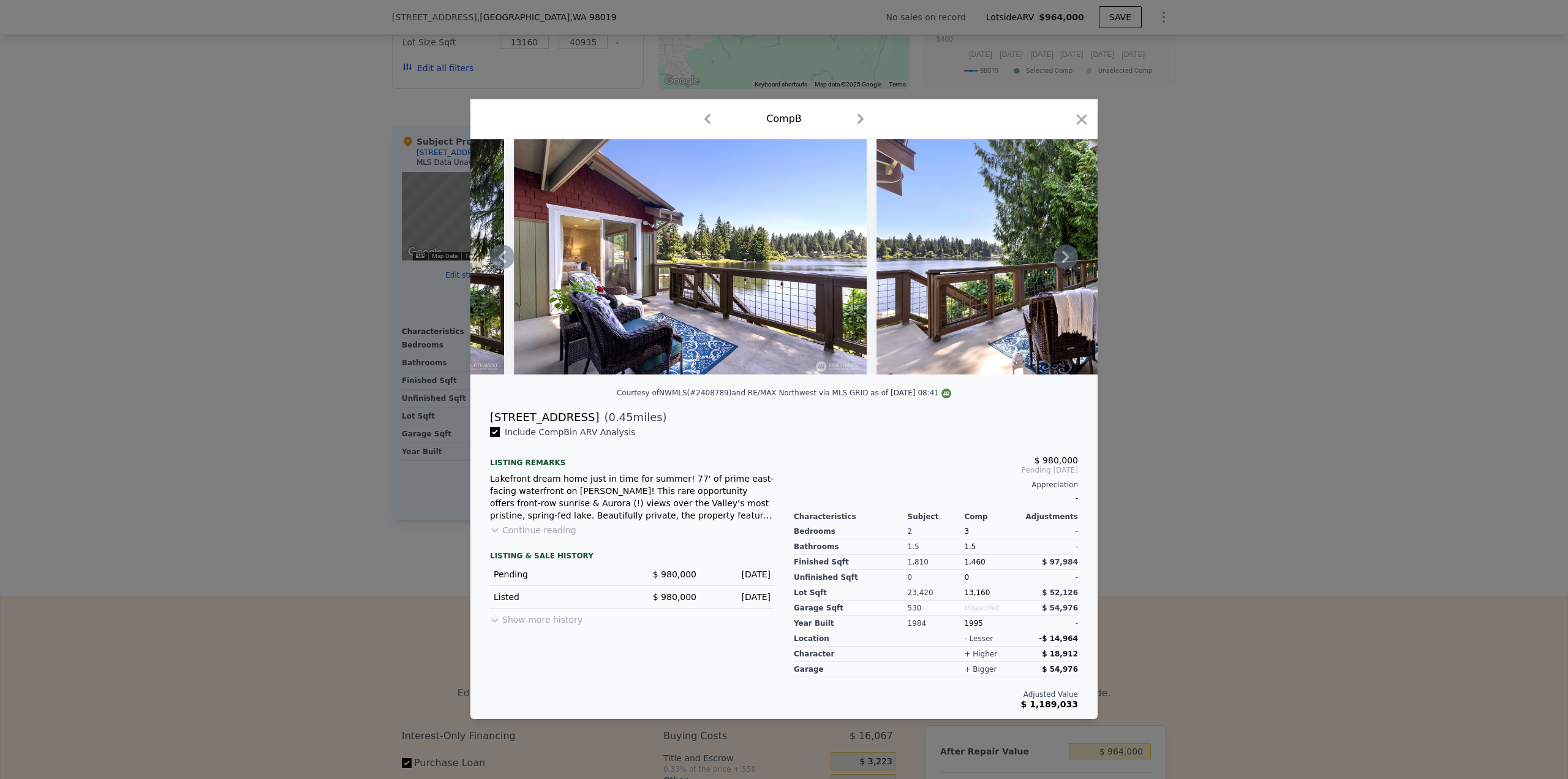
click at [1065, 259] on icon at bounding box center [1065, 257] width 7 height 13
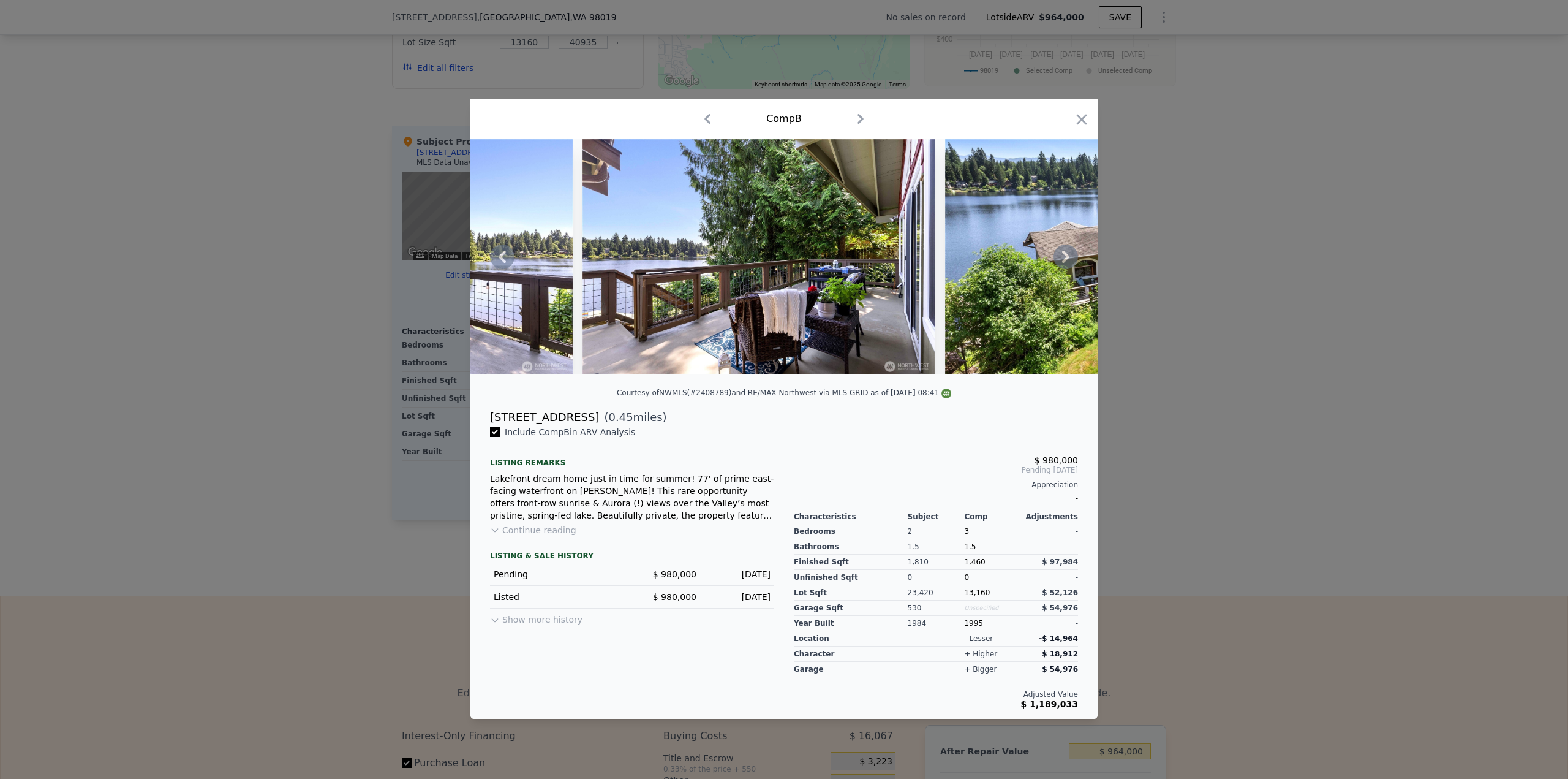
click at [1065, 259] on icon at bounding box center [1065, 257] width 7 height 13
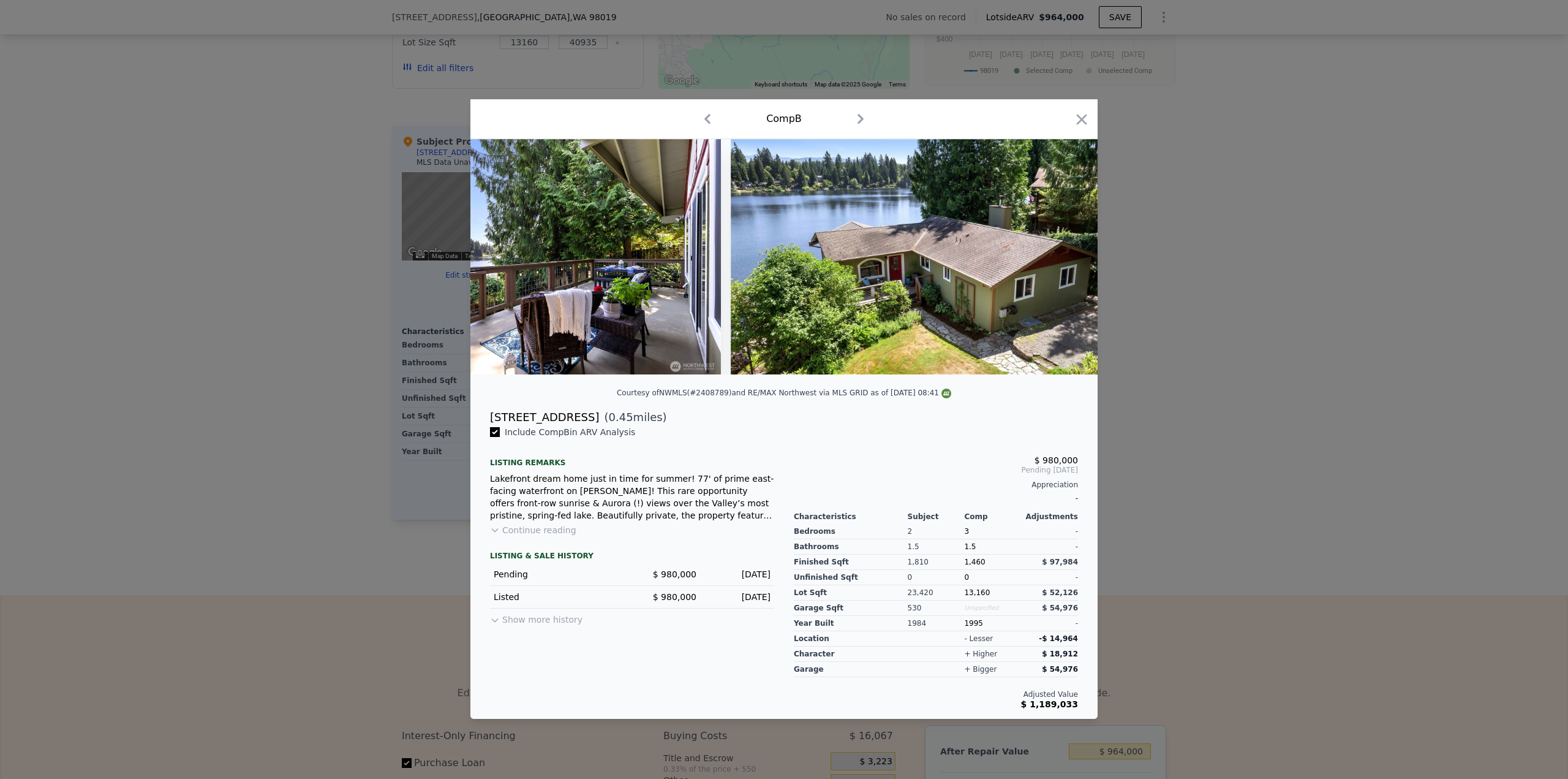
scroll to position [0, 1764]
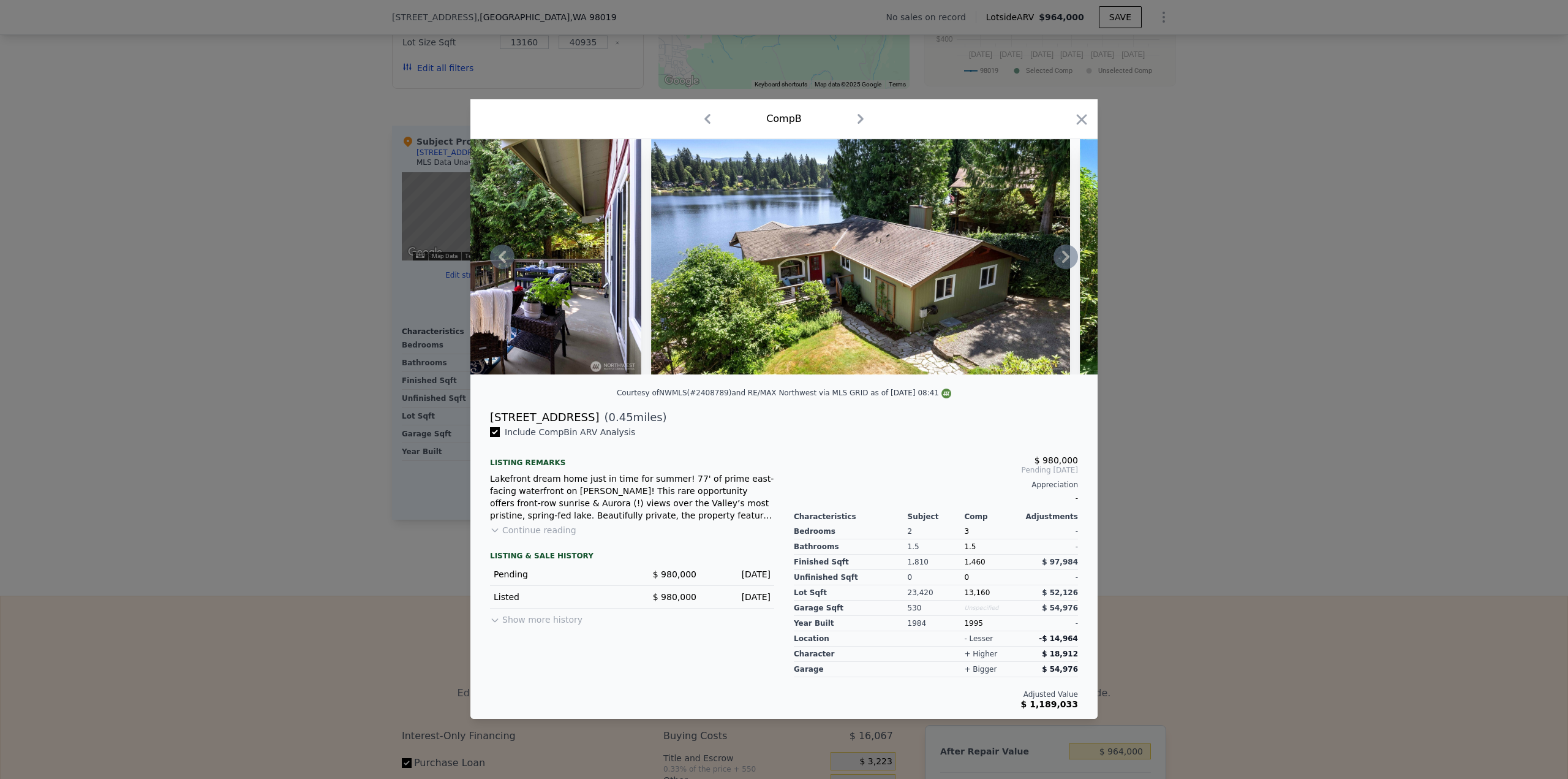
click at [1065, 259] on icon at bounding box center [1065, 257] width 7 height 13
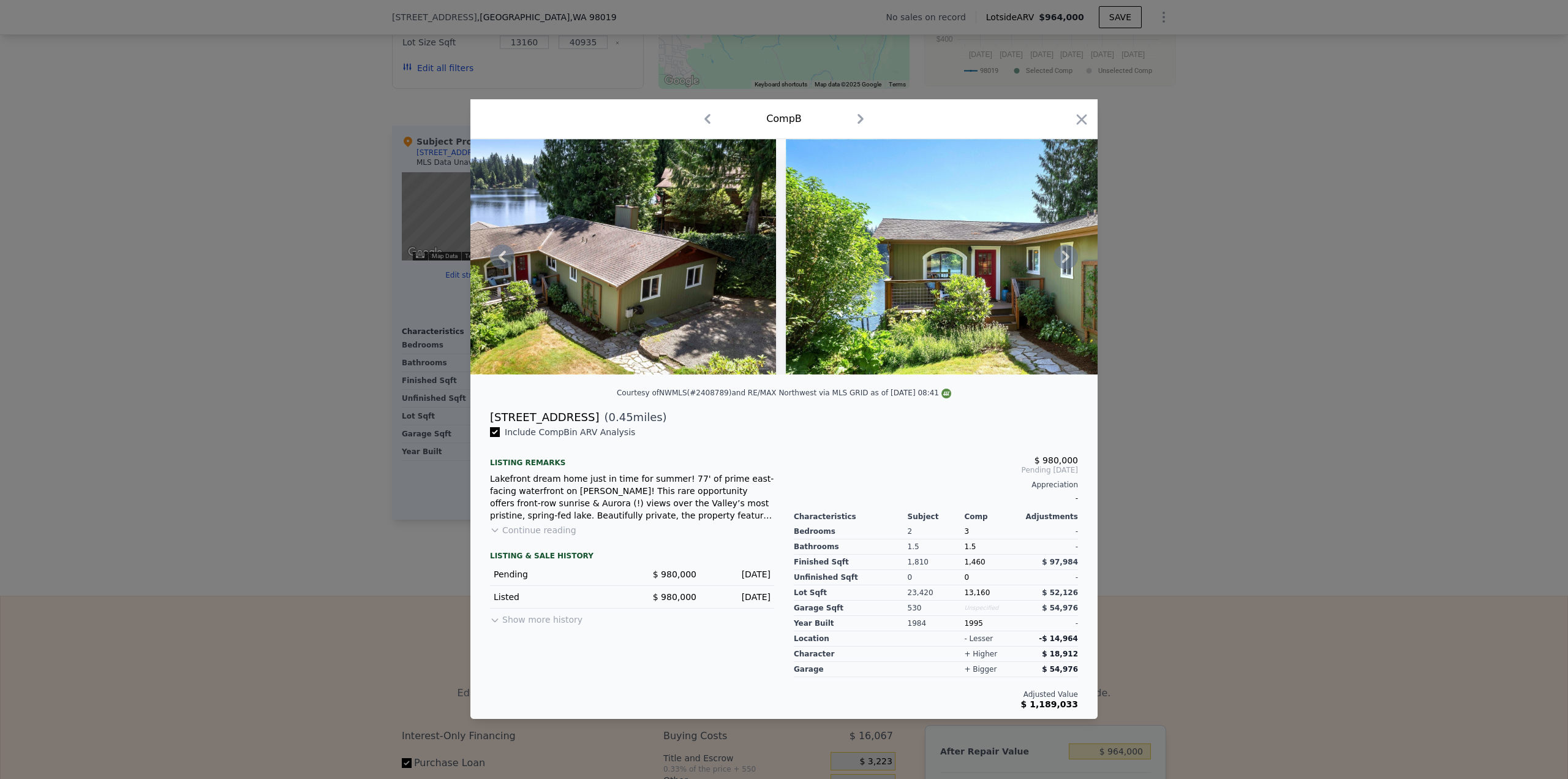
click at [1065, 259] on icon at bounding box center [1065, 257] width 7 height 13
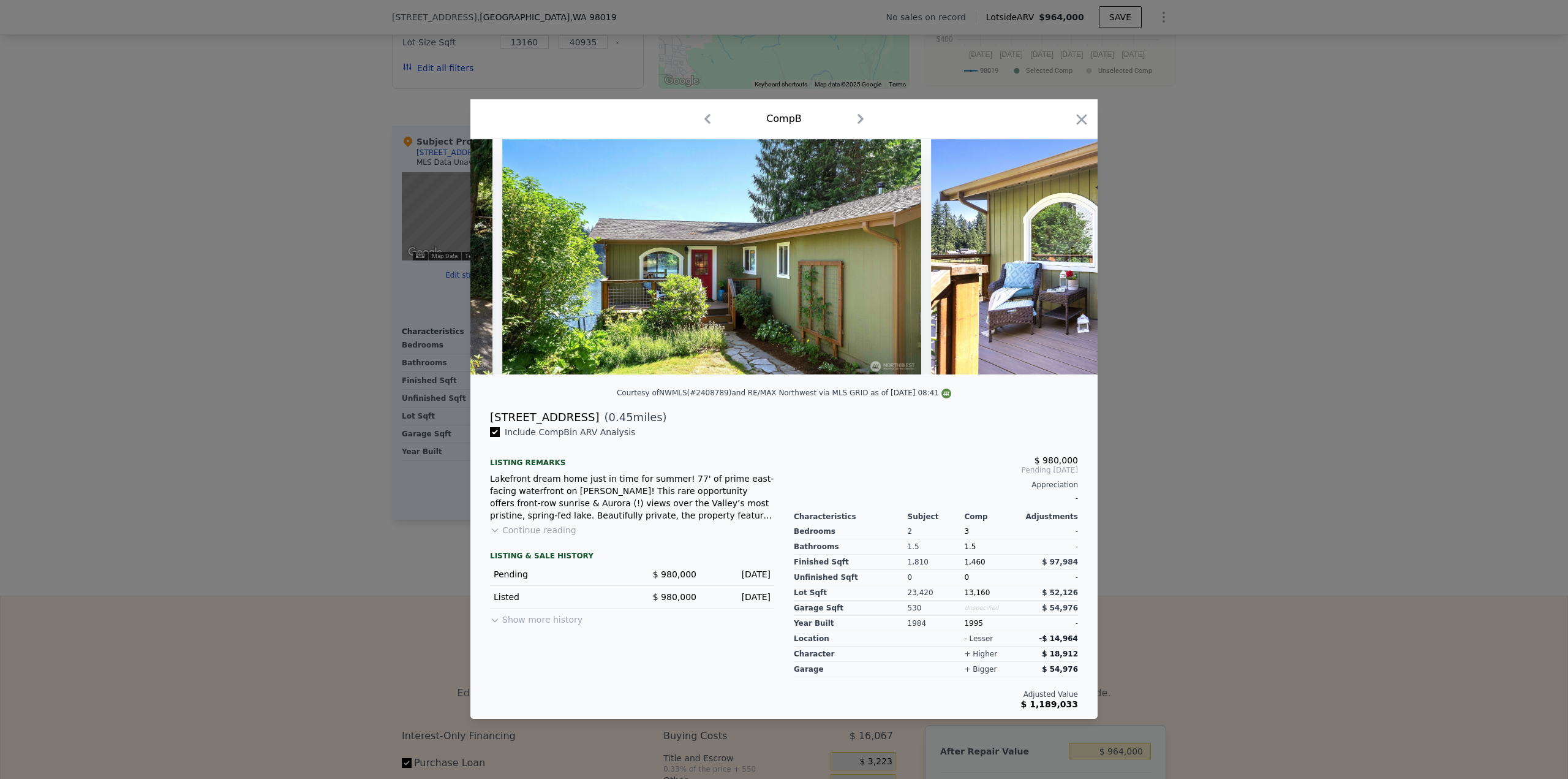
scroll to position [0, 2352]
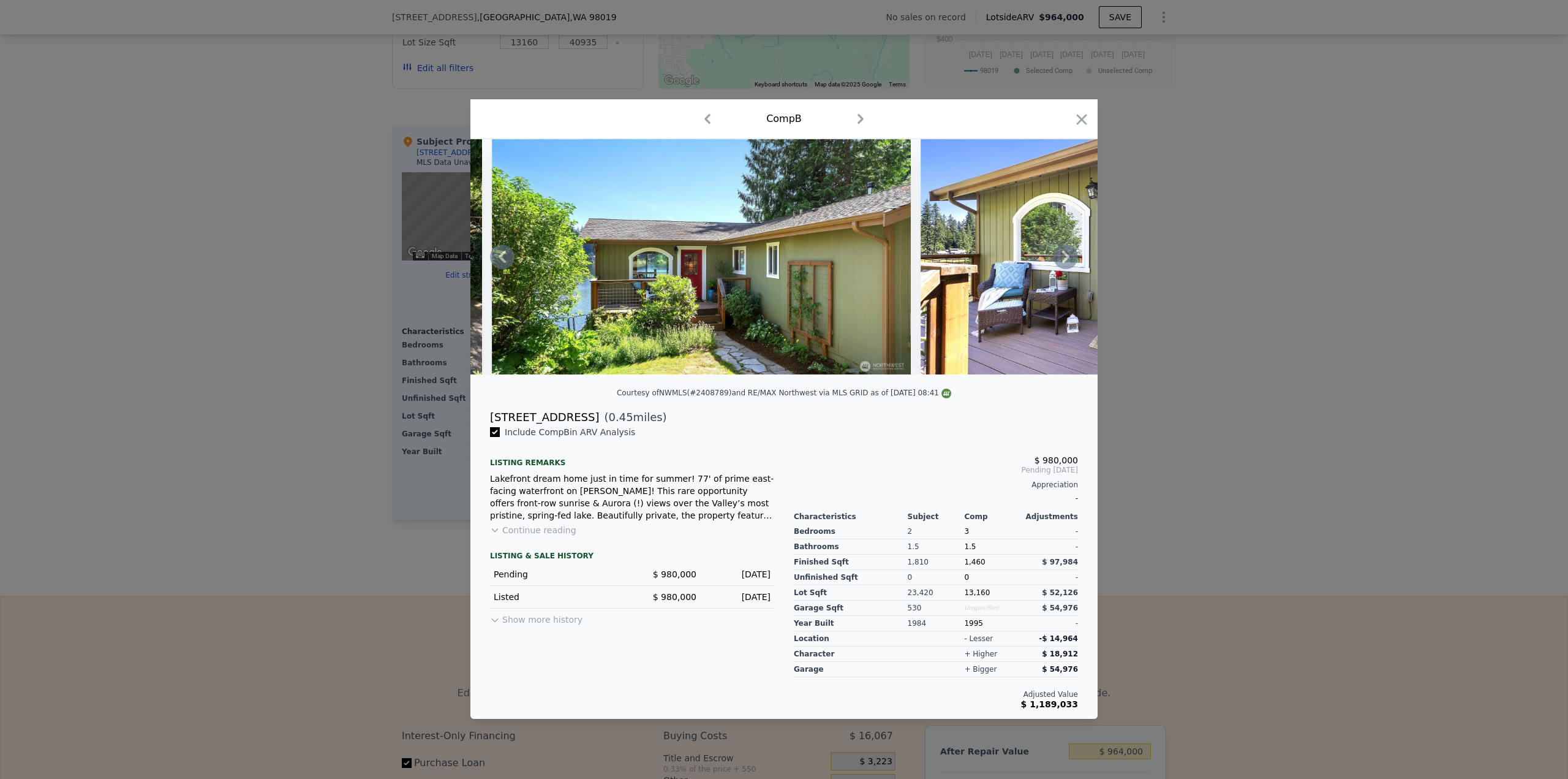
click at [1065, 259] on icon at bounding box center [1065, 257] width 7 height 13
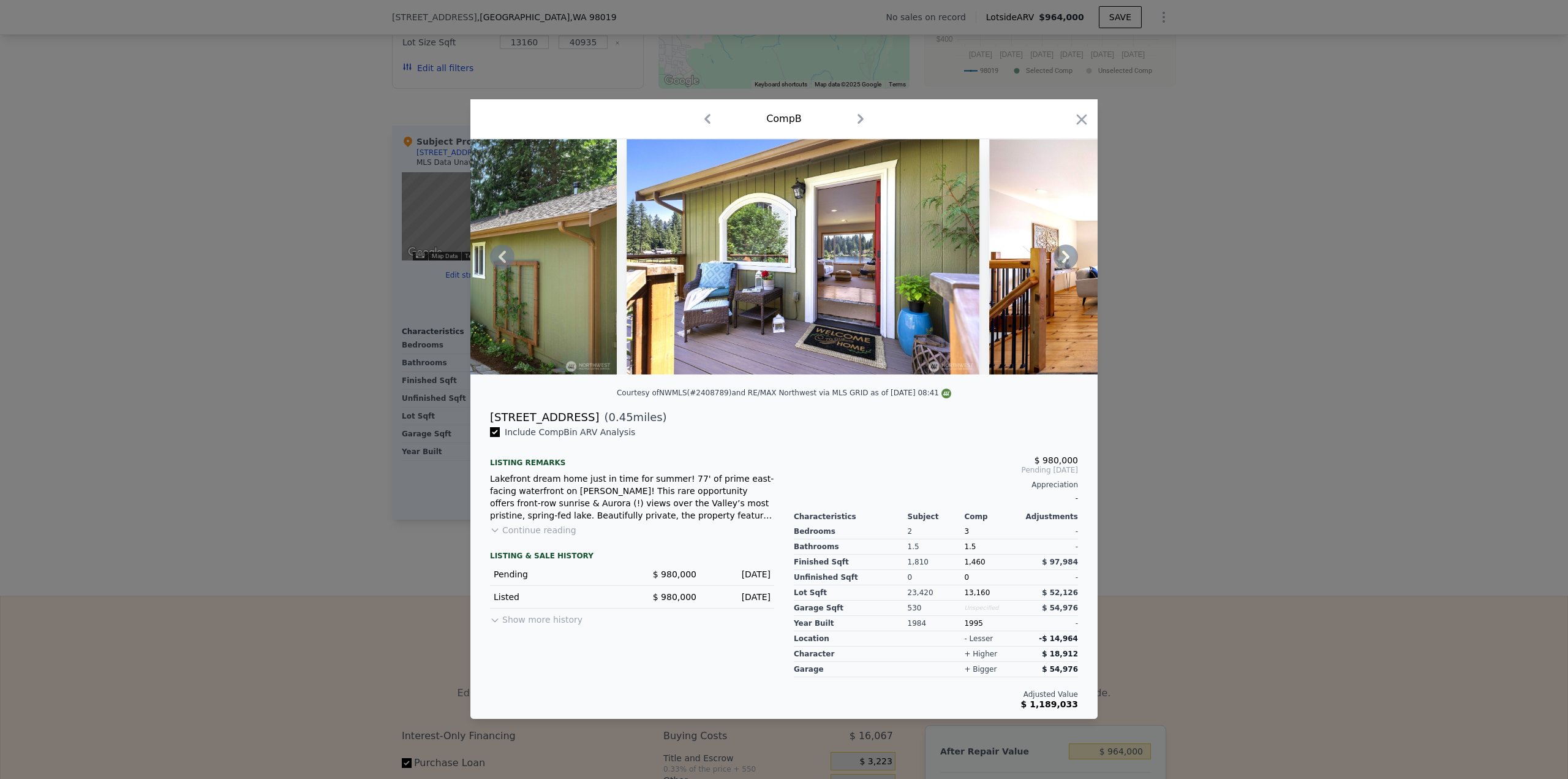
click at [1065, 259] on icon at bounding box center [1065, 257] width 7 height 13
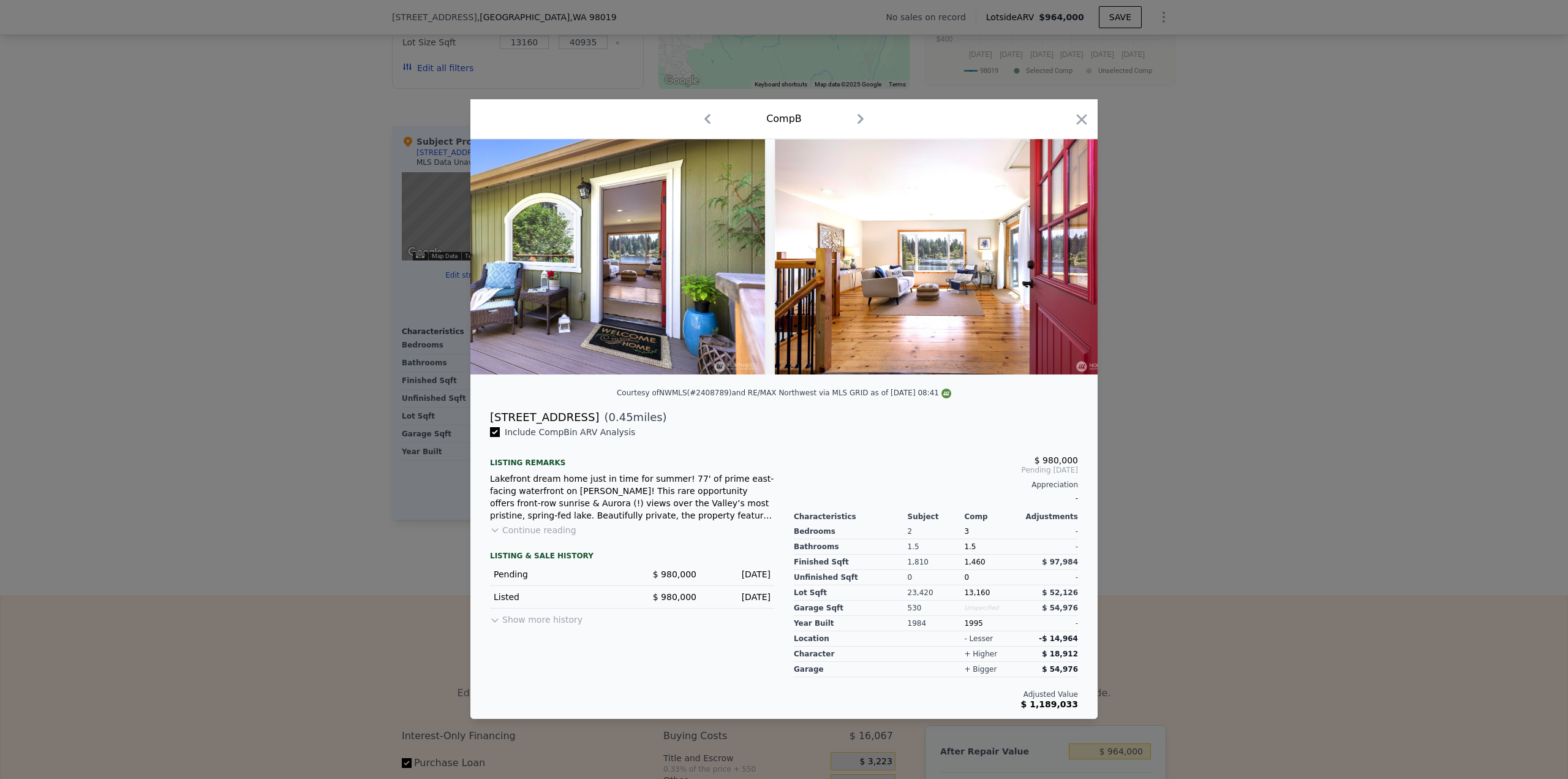
scroll to position [0, 2940]
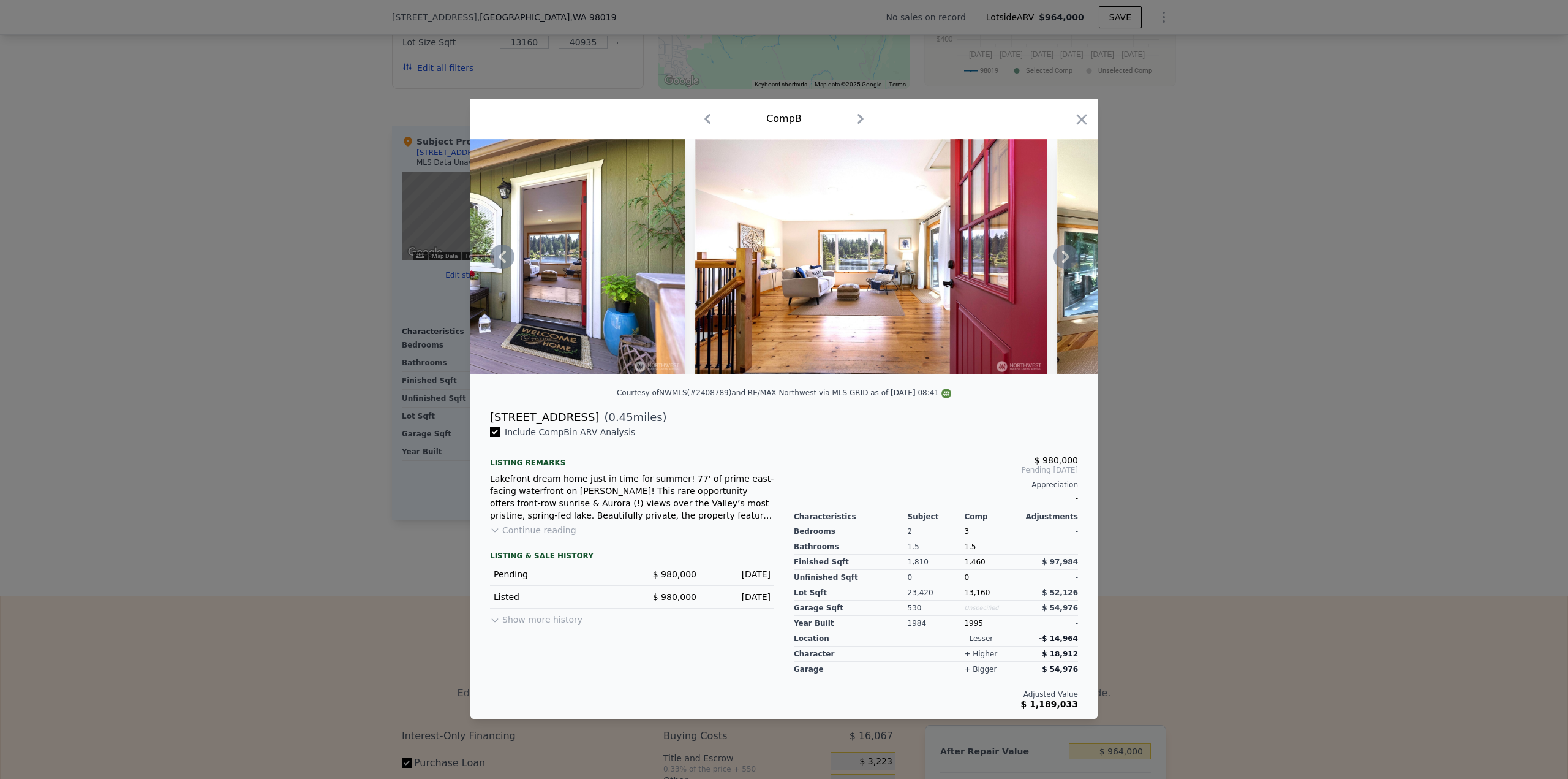
click at [1065, 259] on icon at bounding box center [1065, 257] width 7 height 13
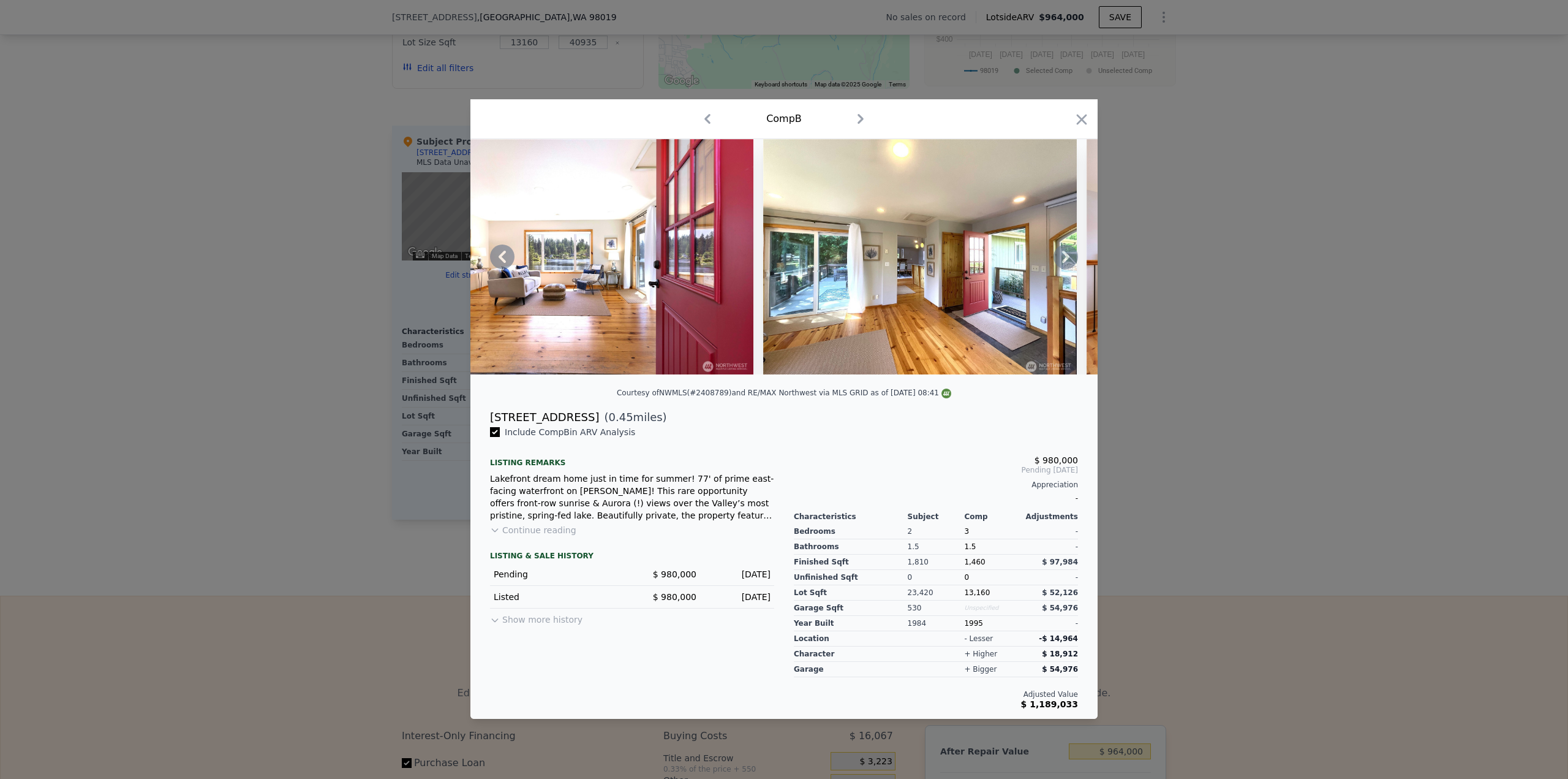
click at [1065, 259] on icon at bounding box center [1065, 257] width 7 height 13
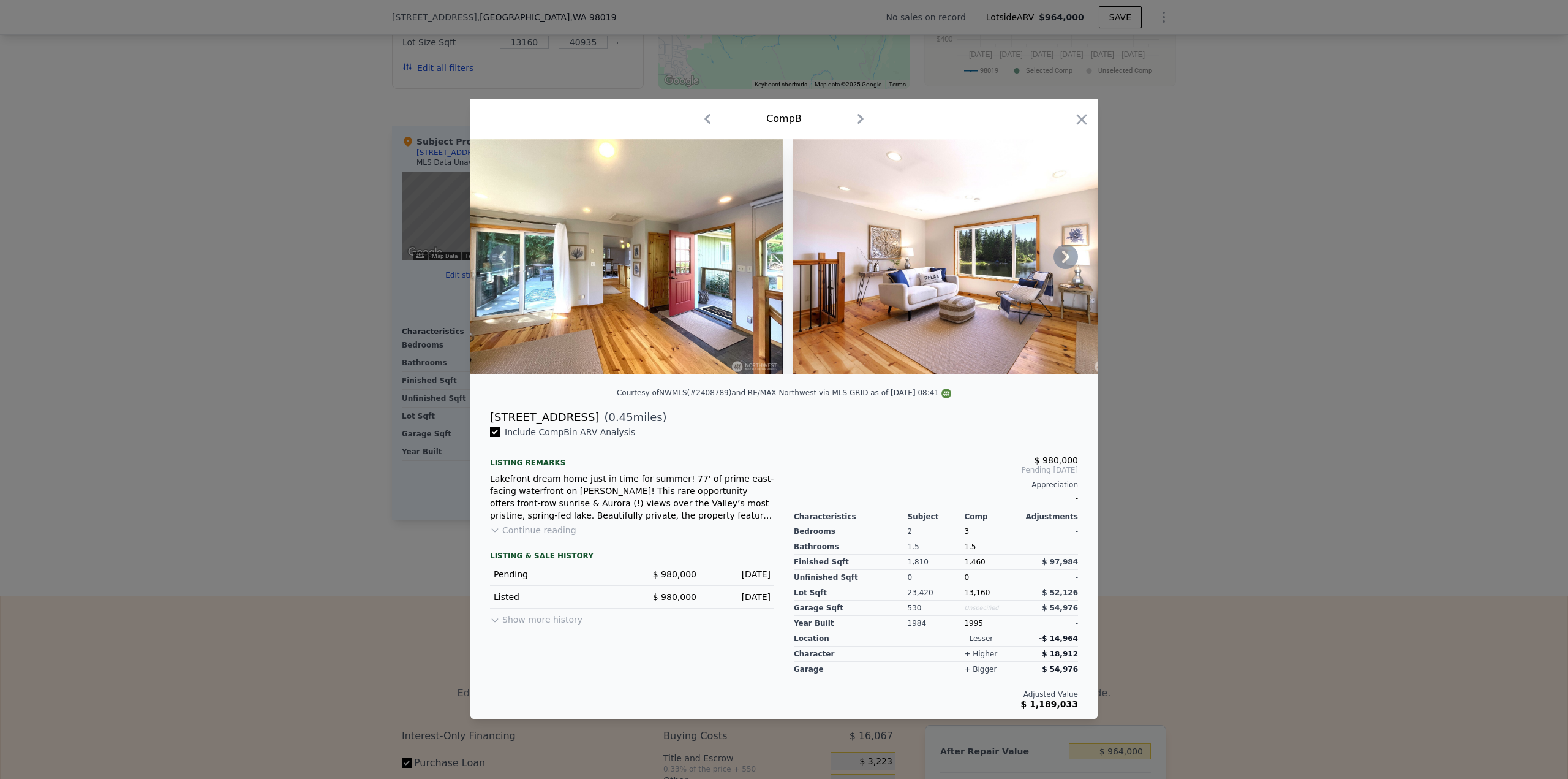
click at [1065, 259] on icon at bounding box center [1065, 257] width 7 height 13
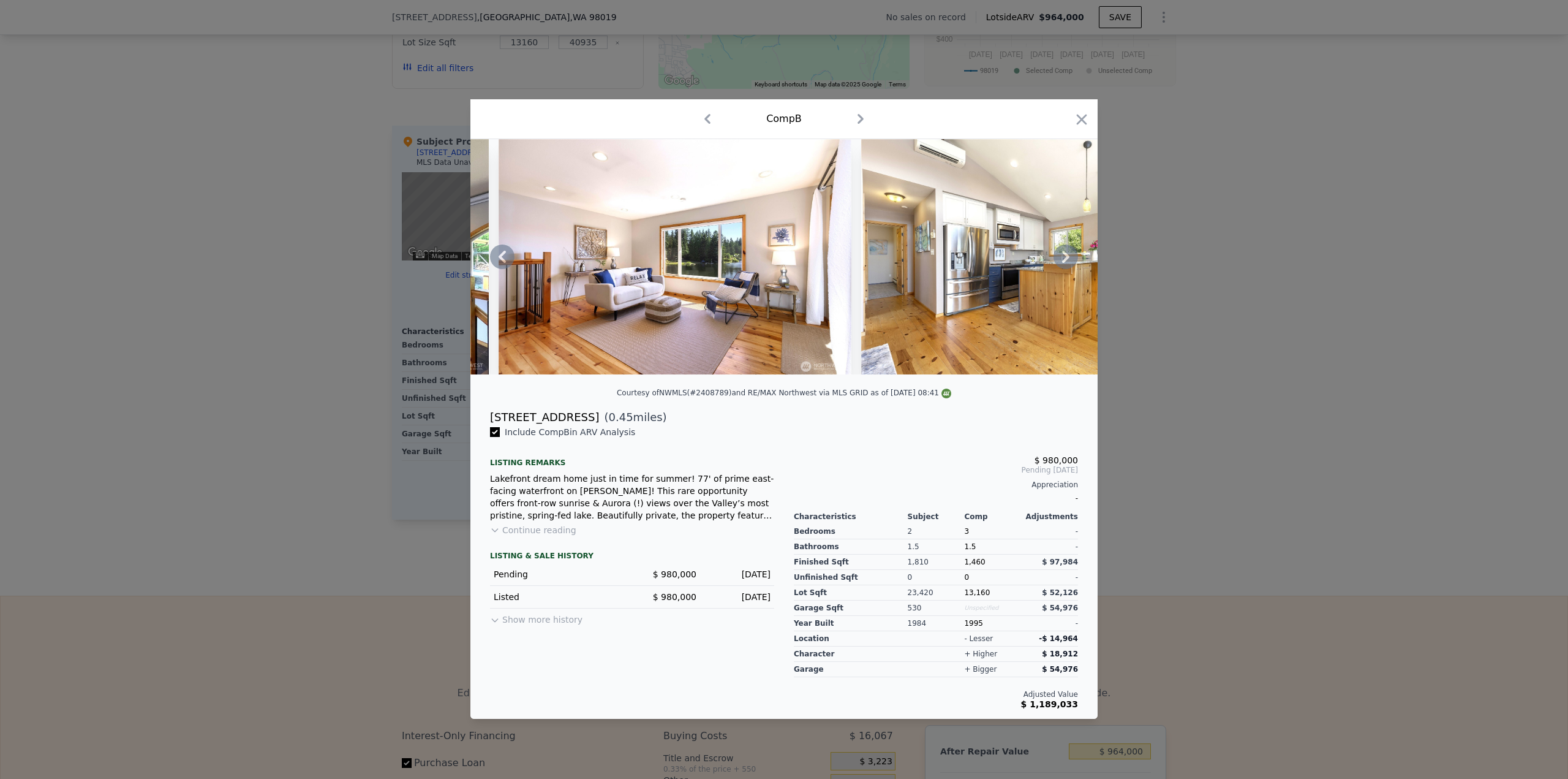
click at [1065, 259] on icon at bounding box center [1065, 257] width 7 height 13
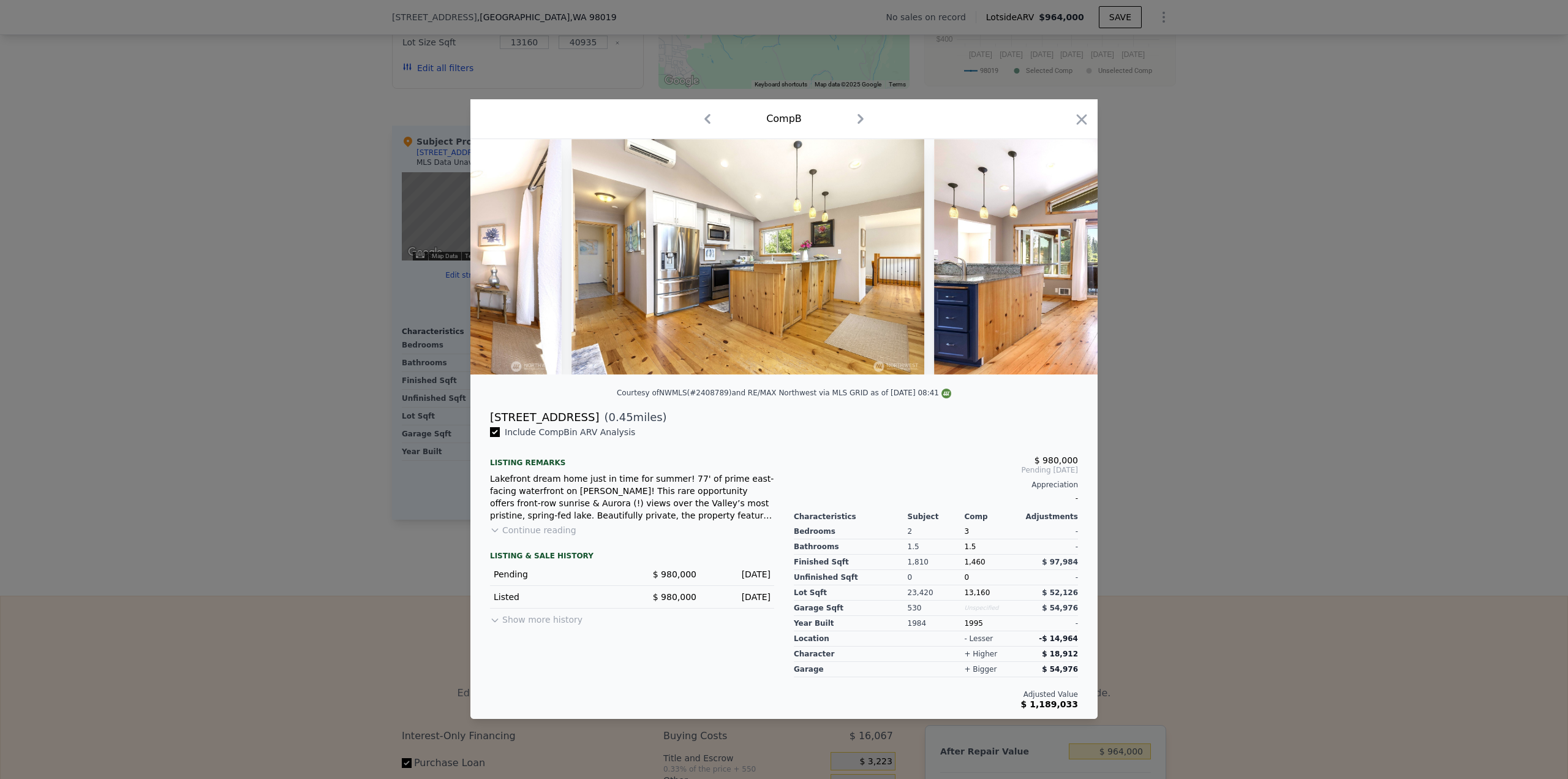
scroll to position [0, 4116]
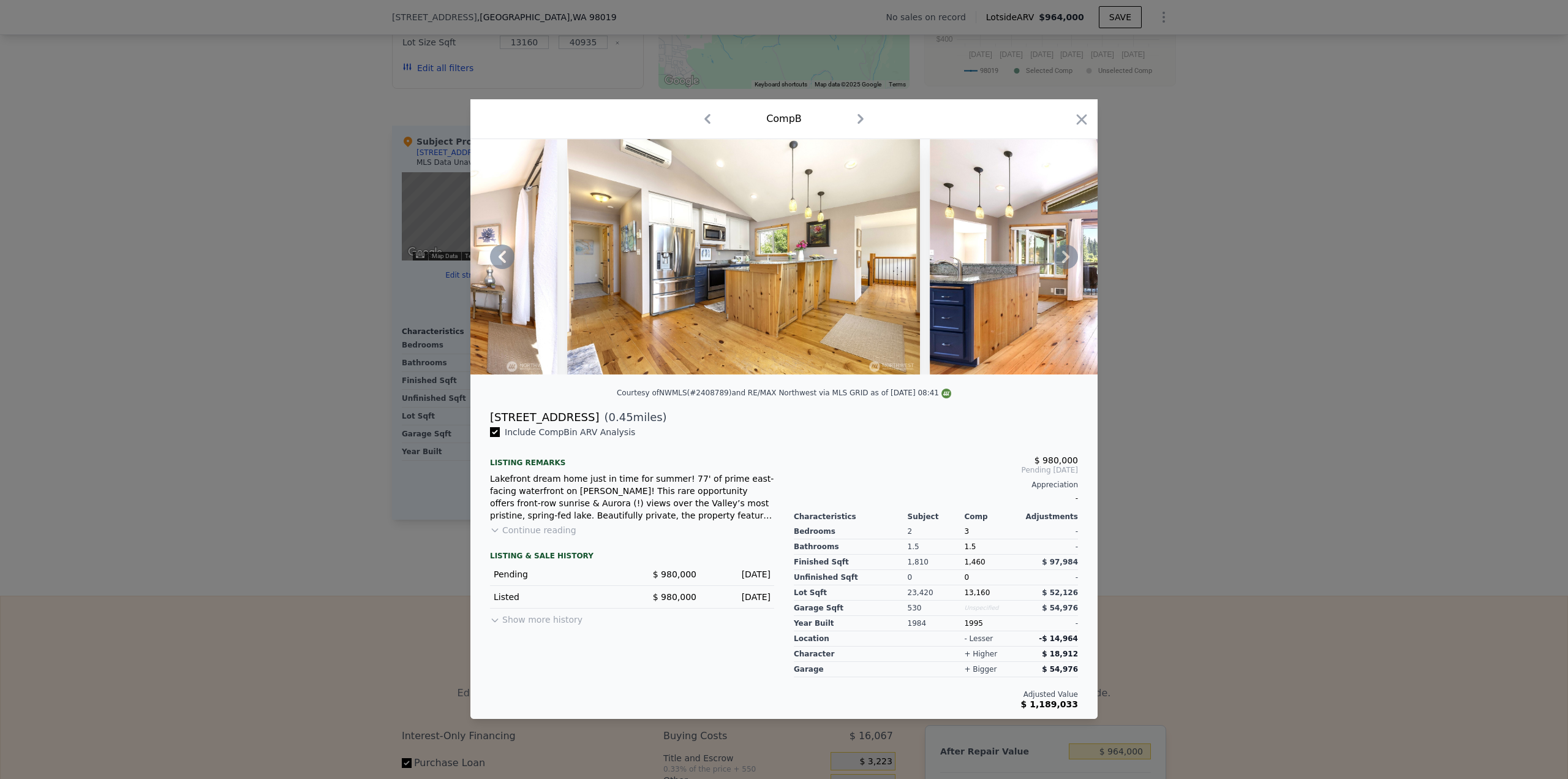
click at [1065, 259] on icon at bounding box center [1065, 257] width 7 height 13
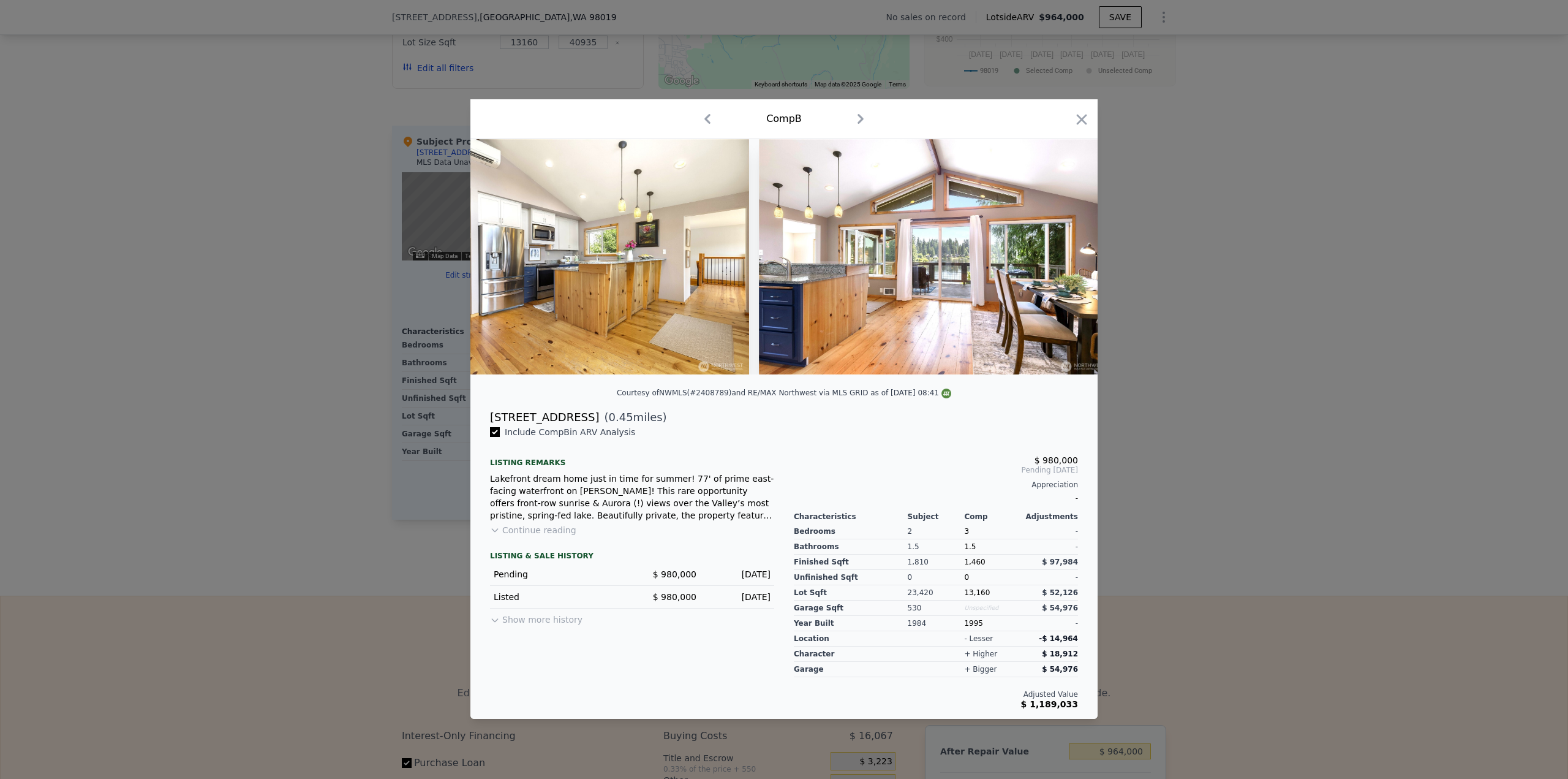
scroll to position [0, 4409]
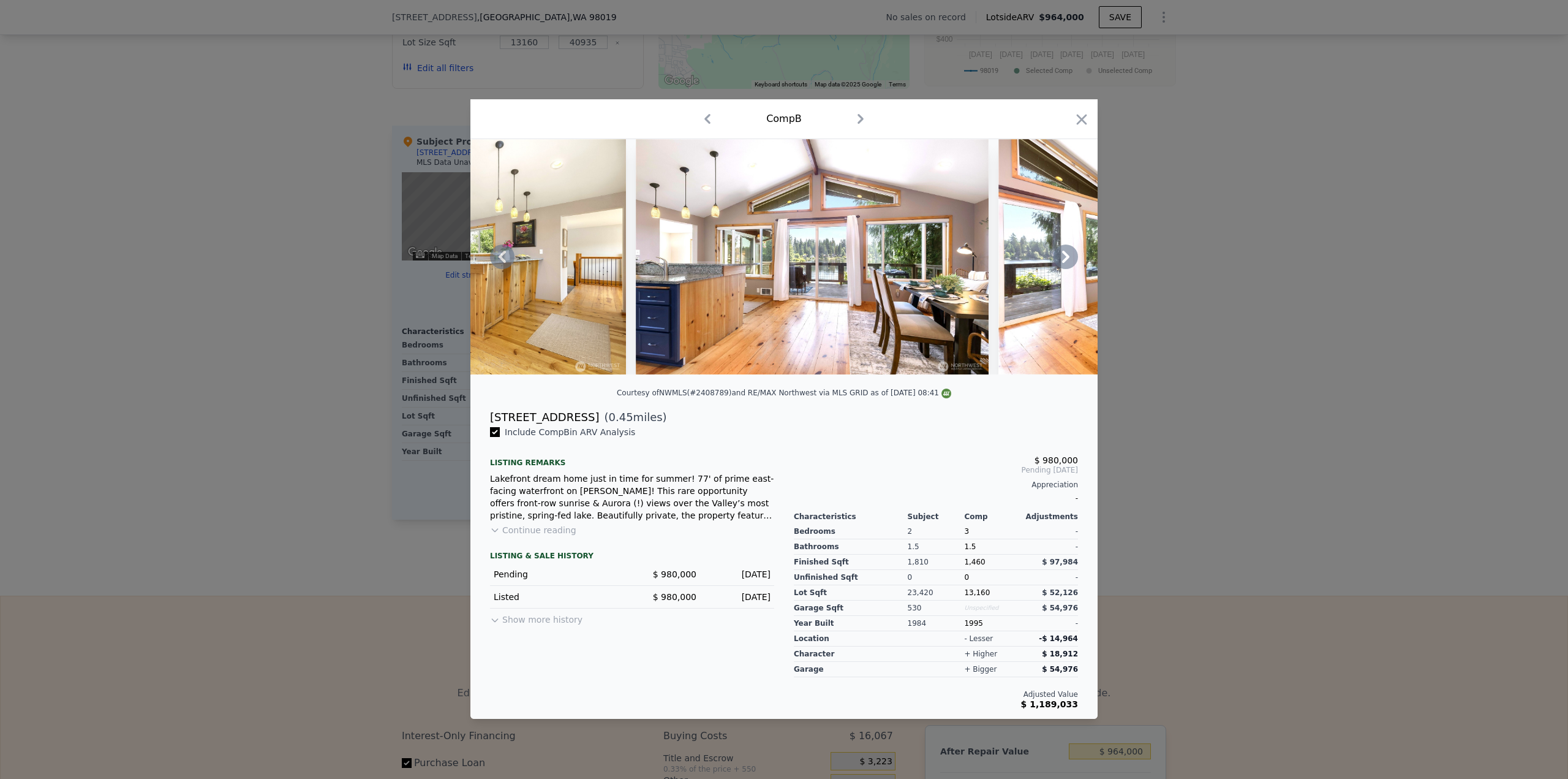
click at [1065, 259] on icon at bounding box center [1065, 257] width 7 height 13
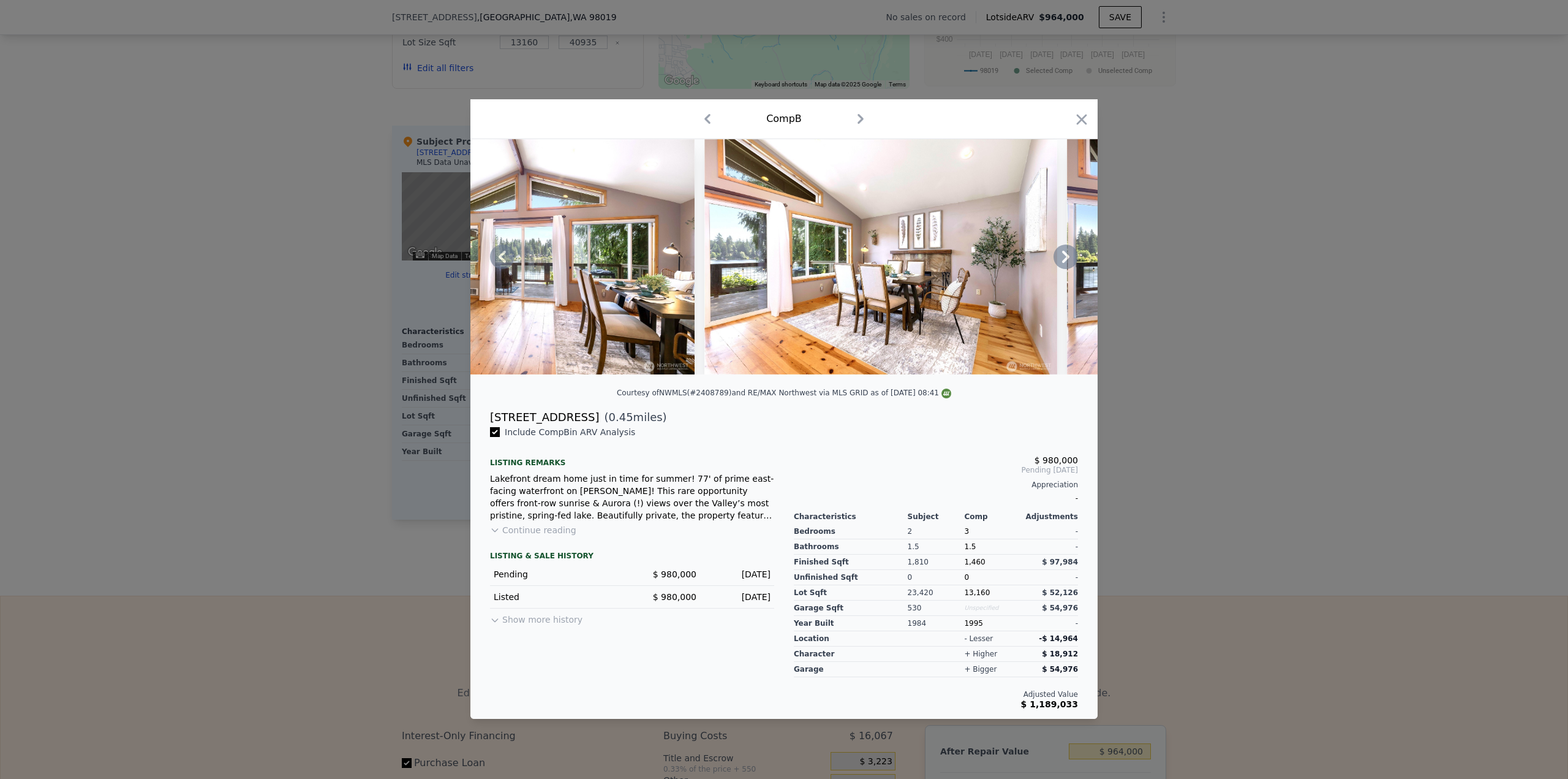
click at [1065, 259] on icon at bounding box center [1065, 257] width 7 height 13
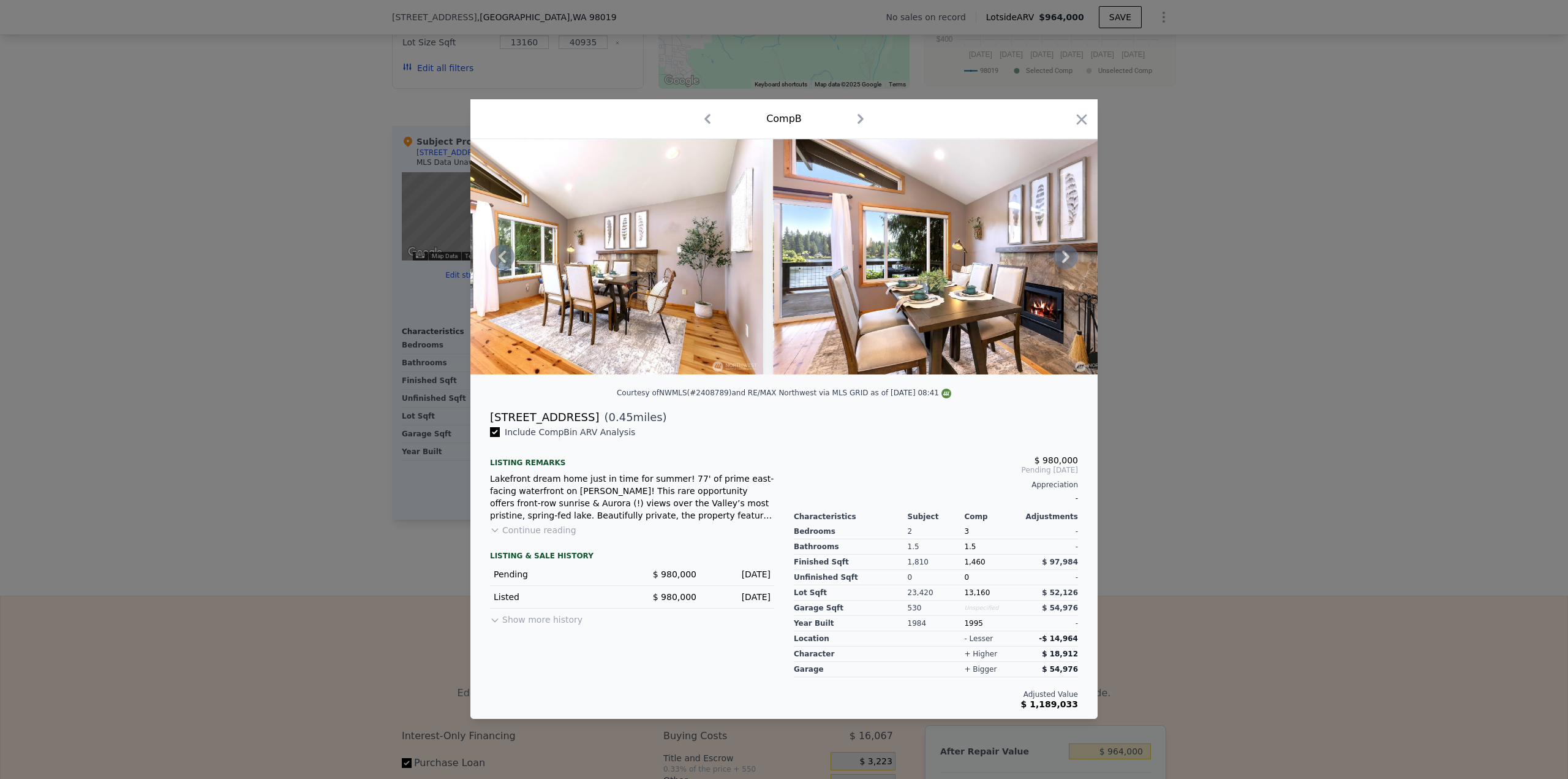
click at [1065, 259] on icon at bounding box center [1065, 257] width 7 height 13
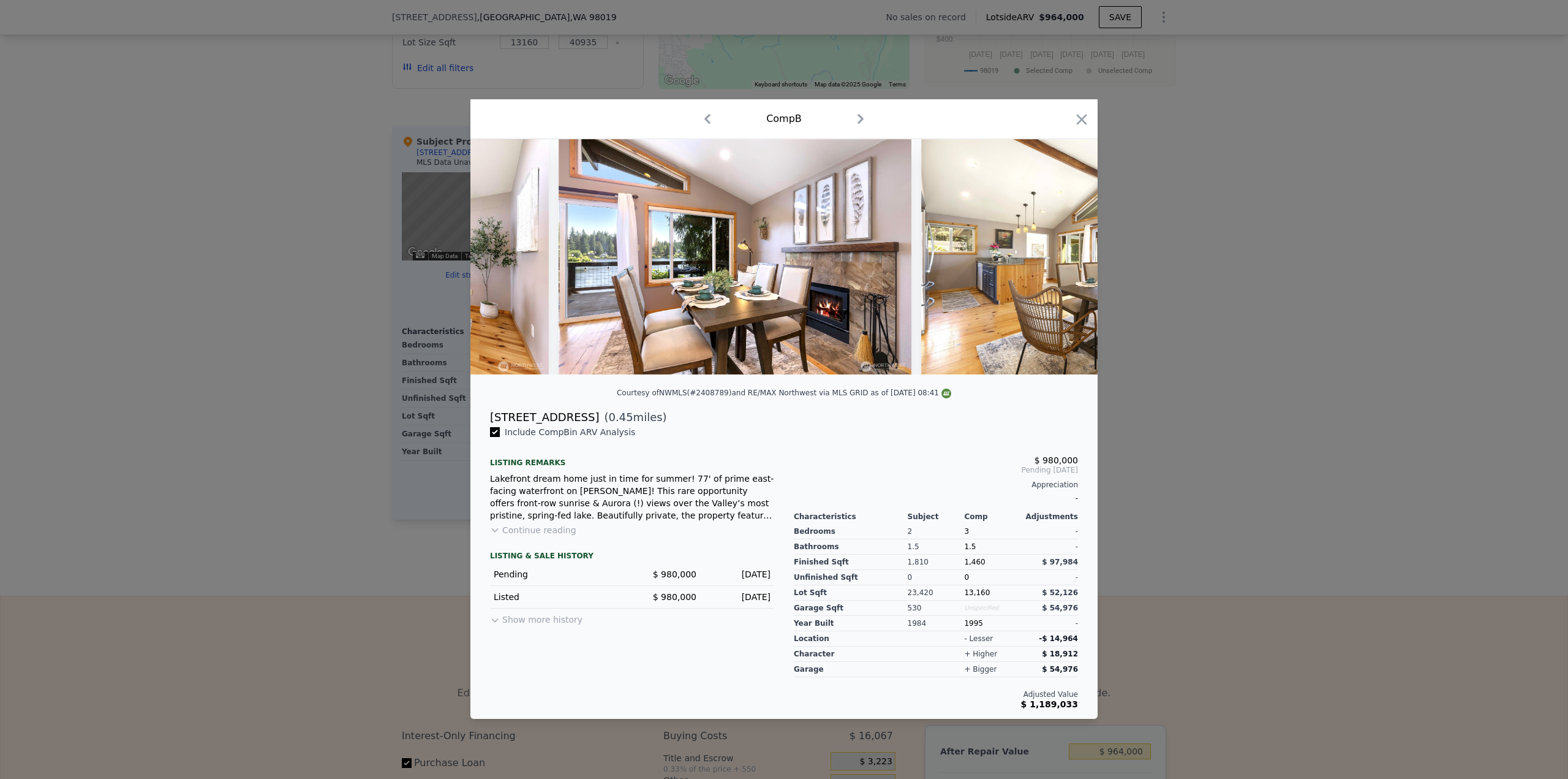
scroll to position [0, 5292]
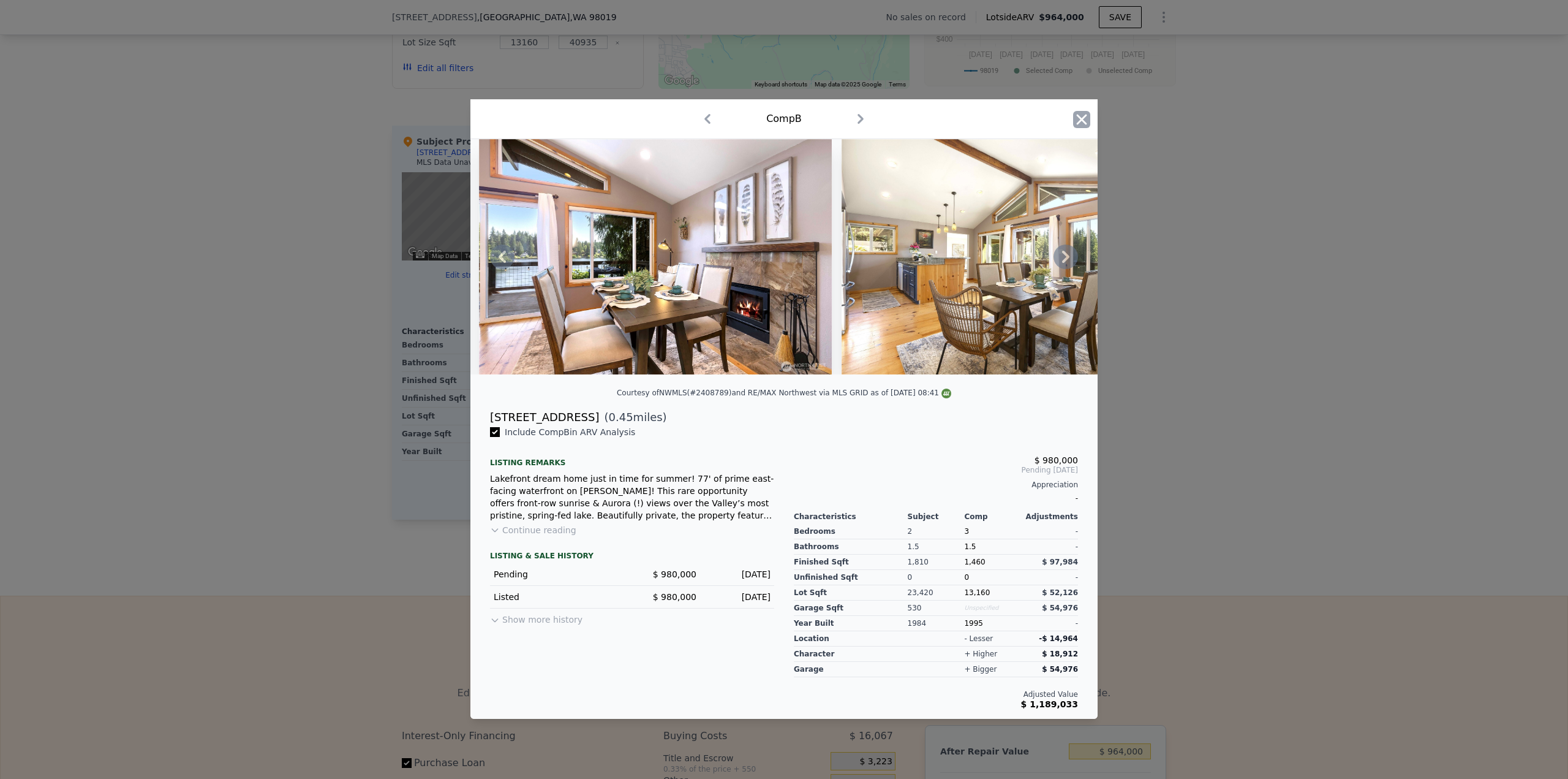
click at [1086, 118] on icon "button" at bounding box center [1082, 119] width 17 height 17
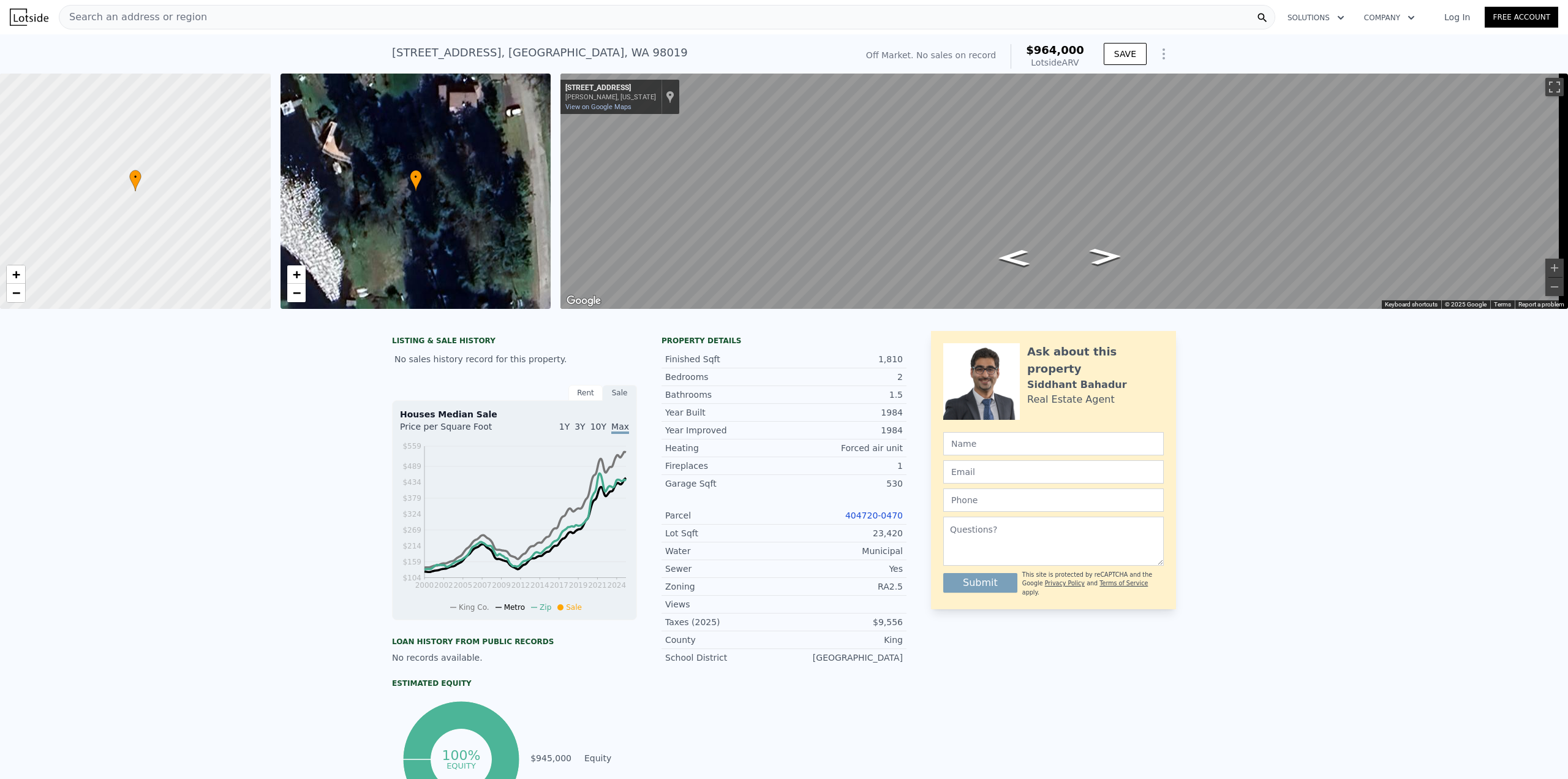
click at [782, 233] on div "Map" at bounding box center [1064, 191] width 1007 height 235
click at [1103, 259] on icon "Go North, 330th Ave NE" at bounding box center [1106, 256] width 60 height 24
click at [1103, 259] on icon "Go North, 330th Ave NE" at bounding box center [1105, 255] width 60 height 24
click at [1105, 255] on icon "Go North, 330th Ave NE" at bounding box center [1105, 255] width 65 height 26
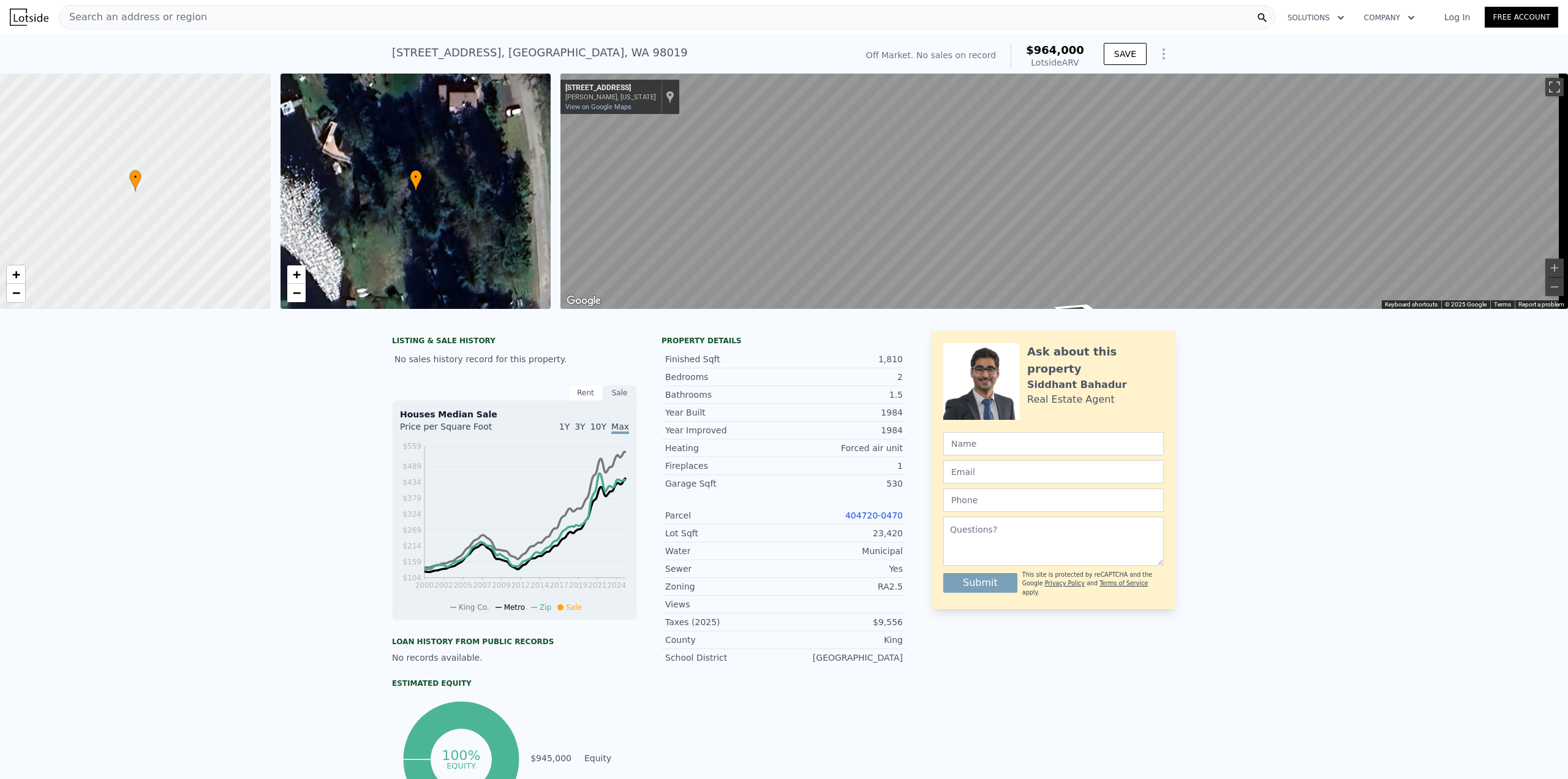
click at [479, 157] on div "• + −" at bounding box center [416, 191] width 271 height 235
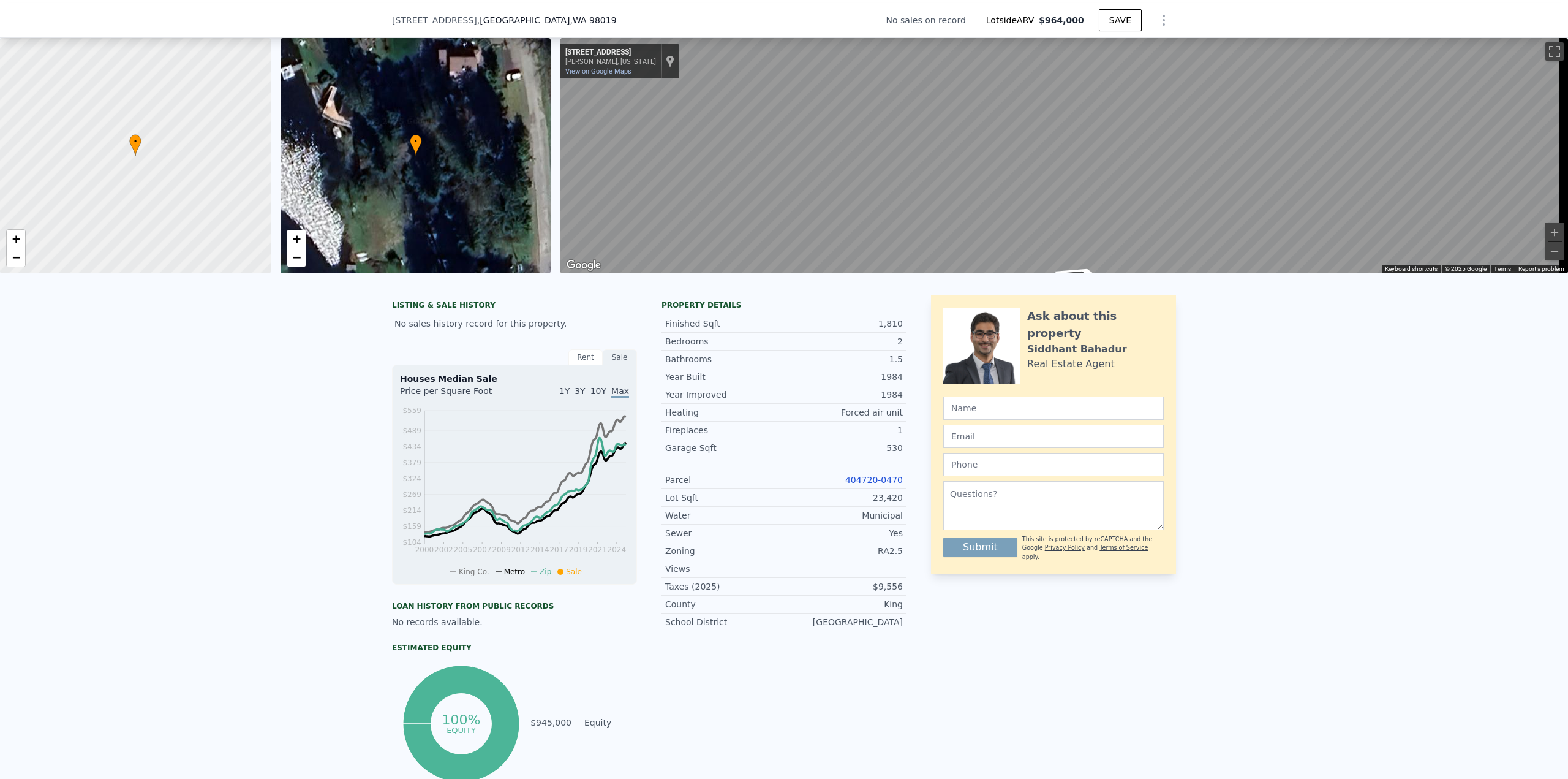
scroll to position [57, 0]
